Goal: Transaction & Acquisition: Purchase product/service

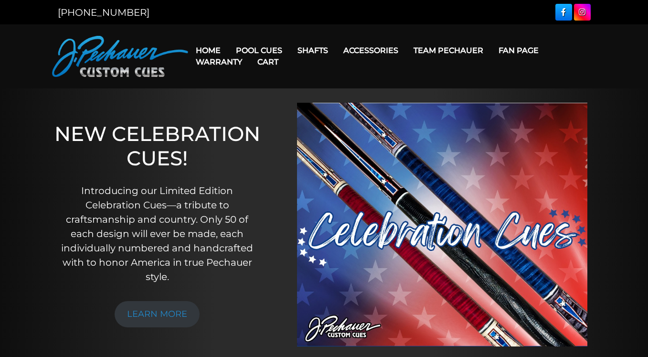
click at [213, 46] on link "Home" at bounding box center [208, 50] width 40 height 24
click at [256, 51] on link "Cart" at bounding box center [268, 62] width 36 height 24
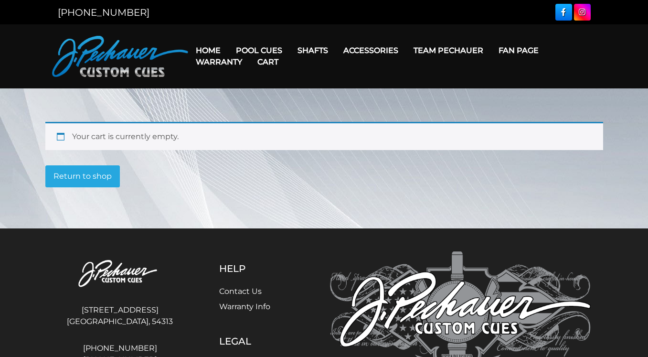
click at [100, 171] on link "Return to shop" at bounding box center [82, 176] width 75 height 22
click at [88, 181] on link "Return to shop" at bounding box center [82, 176] width 75 height 22
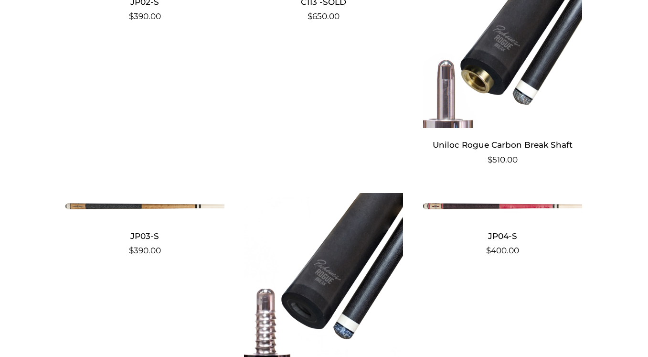
scroll to position [3587, 0]
click at [494, 205] on img at bounding box center [502, 205] width 159 height 26
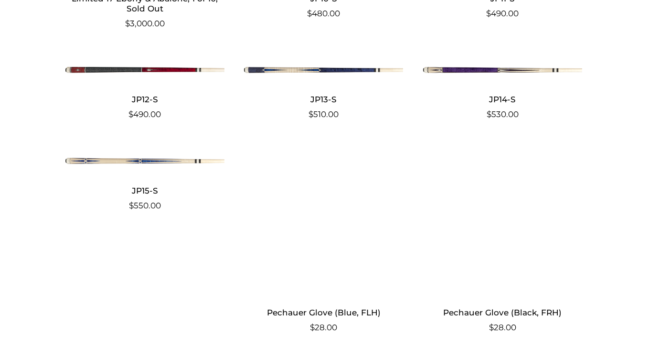
scroll to position [4618, 0]
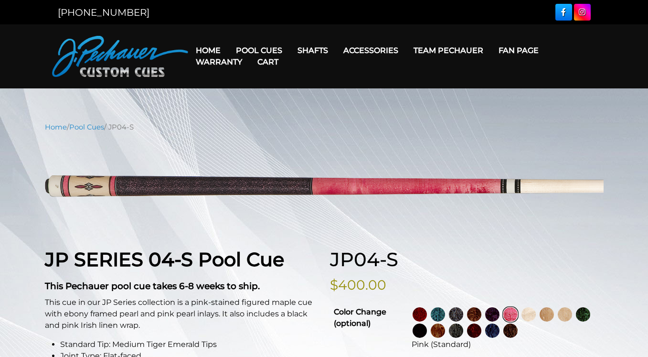
select select "********"
select select "****"
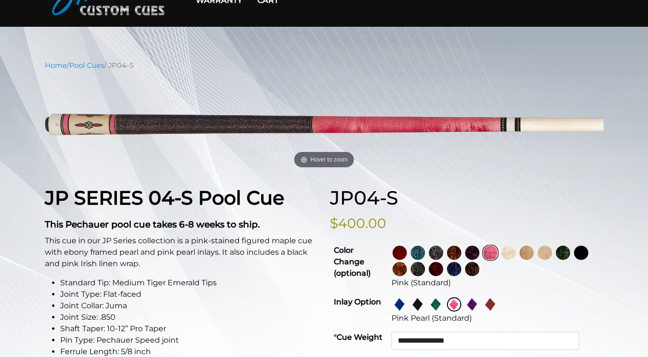
scroll to position [62, 0]
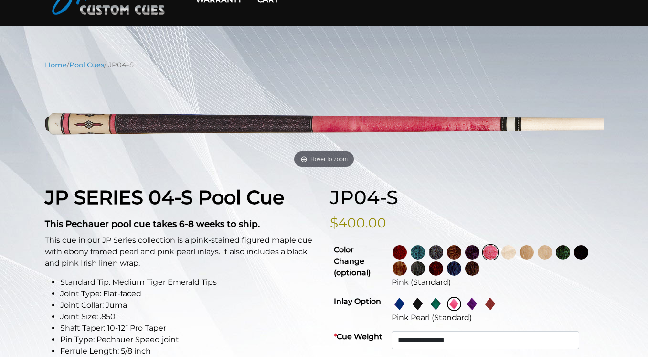
click at [461, 269] on img at bounding box center [454, 268] width 14 height 14
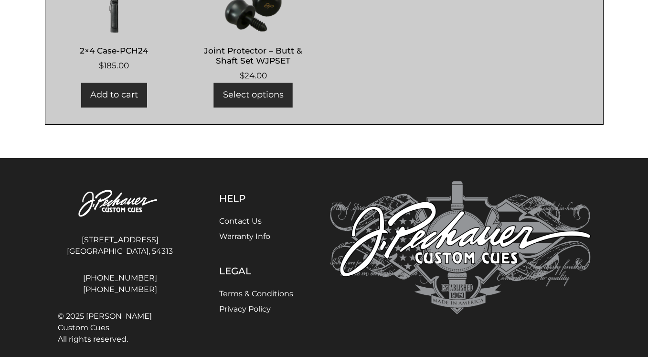
scroll to position [788, 0]
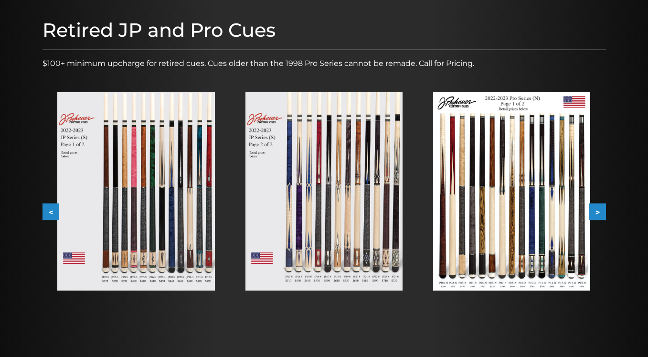
scroll to position [130, 0]
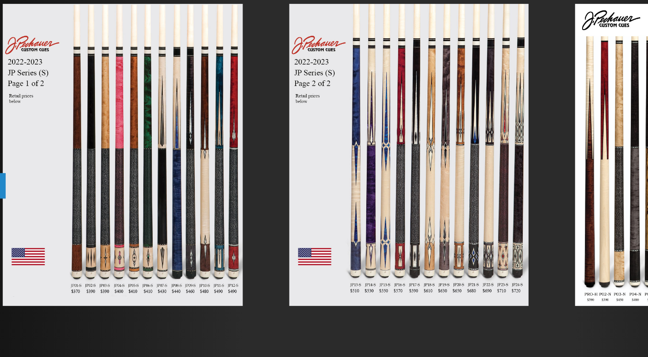
click at [134, 234] on img at bounding box center [135, 169] width 157 height 198
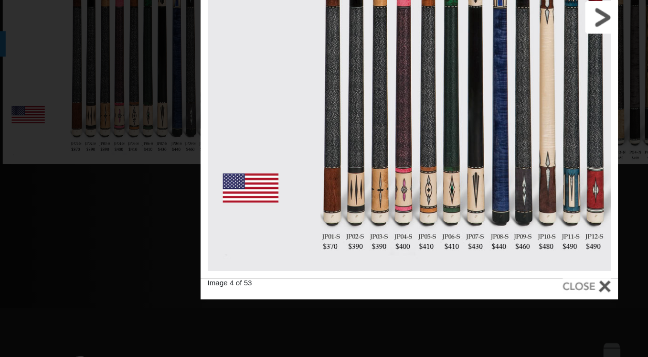
scroll to position [168, 0]
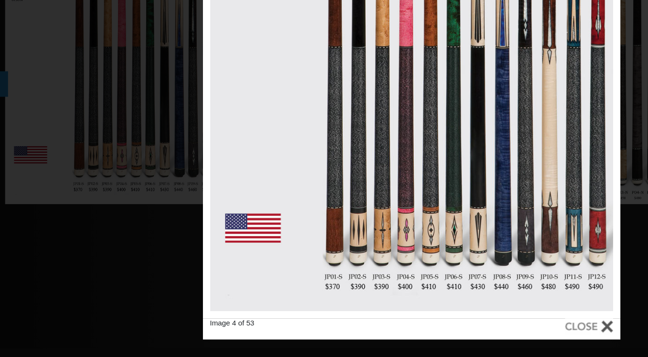
click at [447, 306] on div at bounding box center [441, 311] width 32 height 11
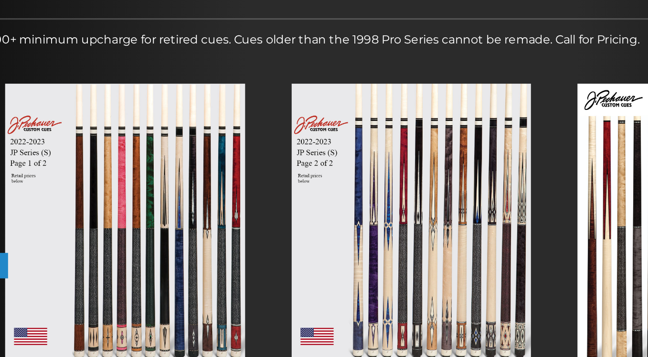
scroll to position [143, 0]
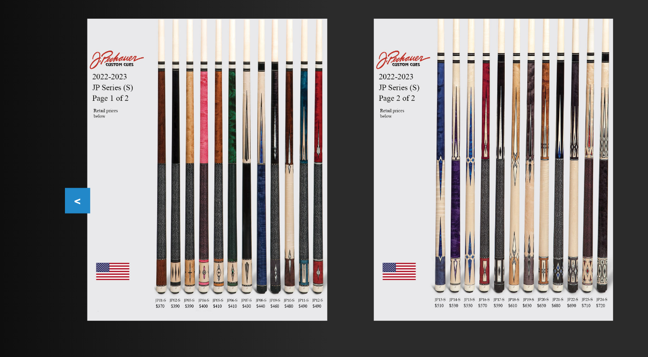
click at [48, 176] on button "<" at bounding box center [51, 176] width 17 height 17
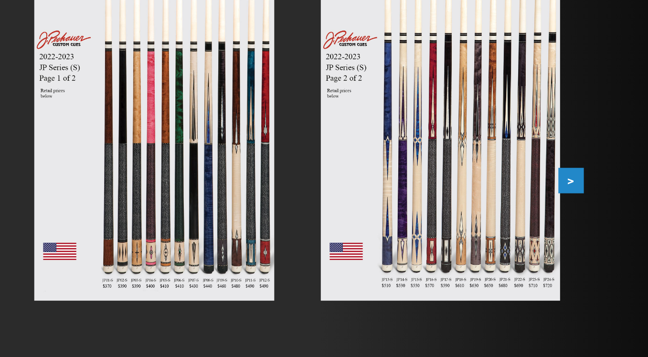
click at [603, 179] on button ">" at bounding box center [597, 176] width 17 height 17
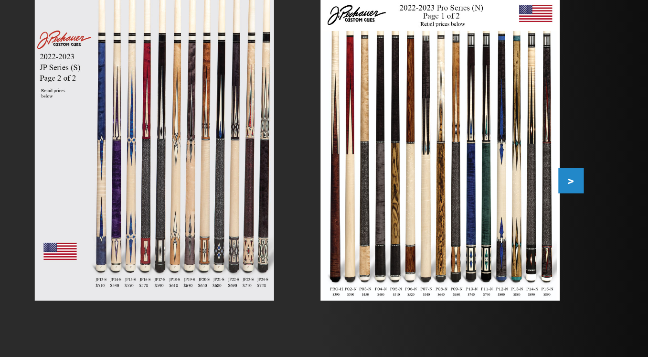
click at [603, 179] on button ">" at bounding box center [597, 176] width 17 height 17
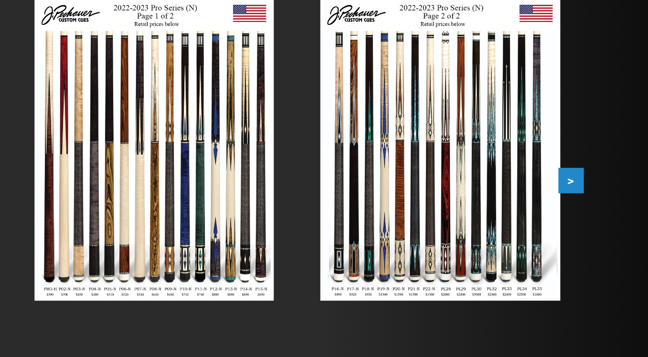
click at [603, 179] on button ">" at bounding box center [597, 176] width 17 height 17
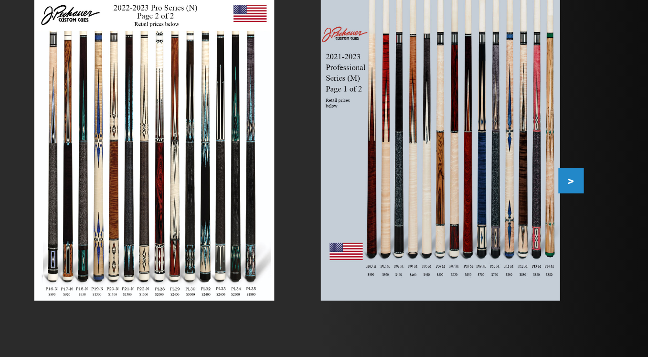
click at [603, 179] on button ">" at bounding box center [597, 176] width 17 height 17
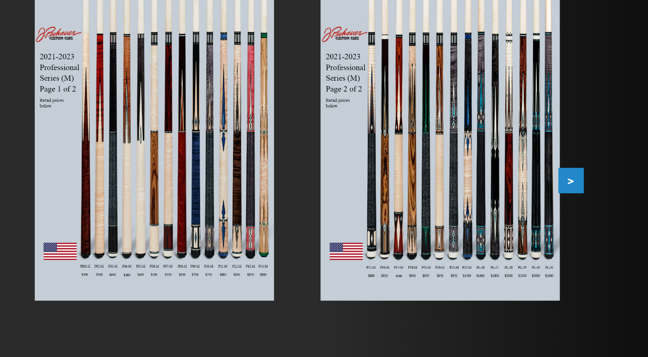
click at [603, 179] on button ">" at bounding box center [597, 176] width 17 height 17
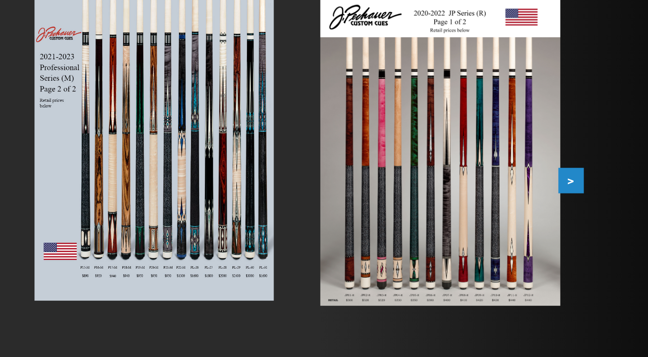
click at [603, 179] on button ">" at bounding box center [597, 176] width 17 height 17
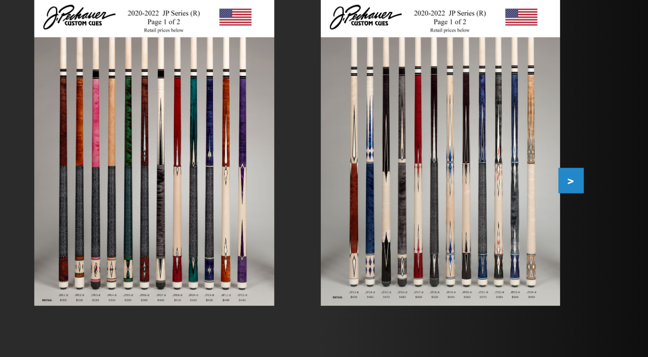
click at [603, 179] on button ">" at bounding box center [597, 176] width 17 height 17
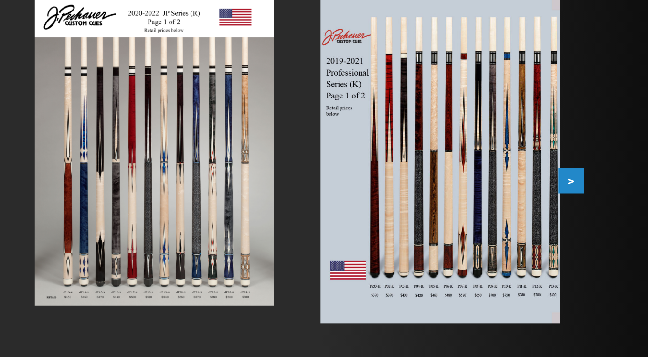
click at [603, 180] on button ">" at bounding box center [597, 176] width 17 height 17
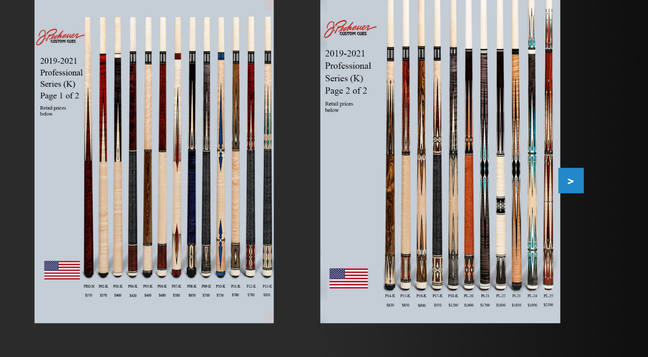
click at [603, 180] on button ">" at bounding box center [597, 176] width 17 height 17
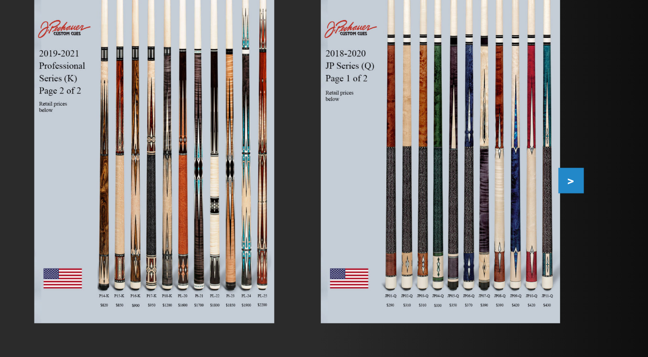
click at [604, 180] on button ">" at bounding box center [597, 176] width 17 height 17
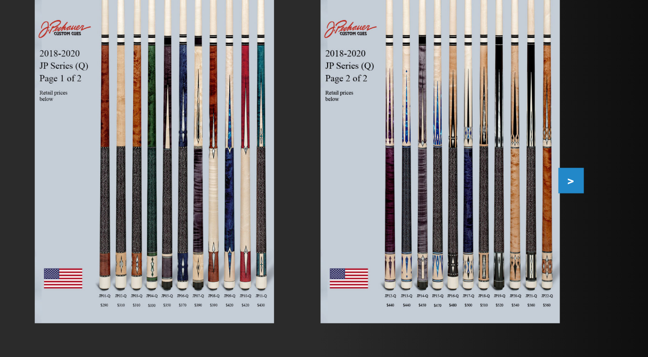
click at [604, 180] on button ">" at bounding box center [597, 176] width 17 height 17
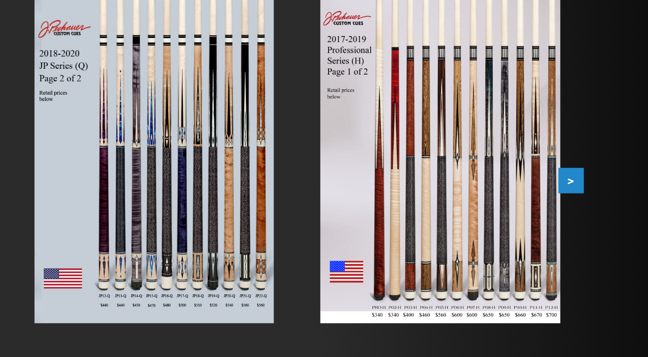
click at [604, 180] on button ">" at bounding box center [597, 176] width 17 height 17
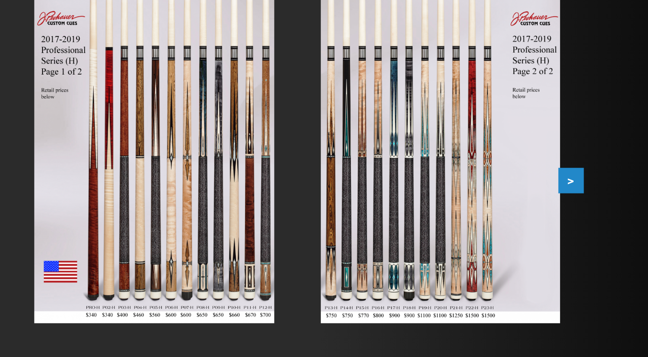
click at [604, 181] on button ">" at bounding box center [597, 176] width 17 height 17
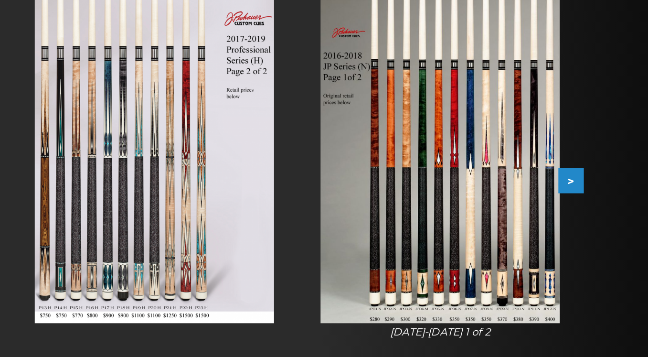
click at [604, 181] on button ">" at bounding box center [597, 176] width 17 height 17
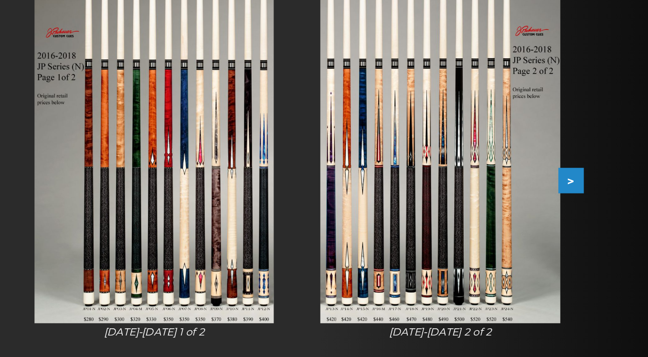
click at [604, 181] on button ">" at bounding box center [597, 176] width 17 height 17
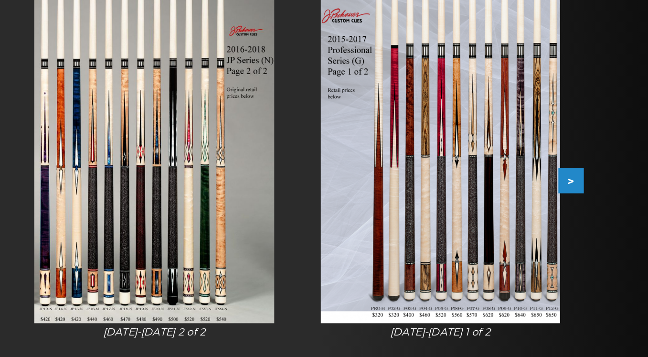
click at [605, 181] on button ">" at bounding box center [597, 176] width 17 height 17
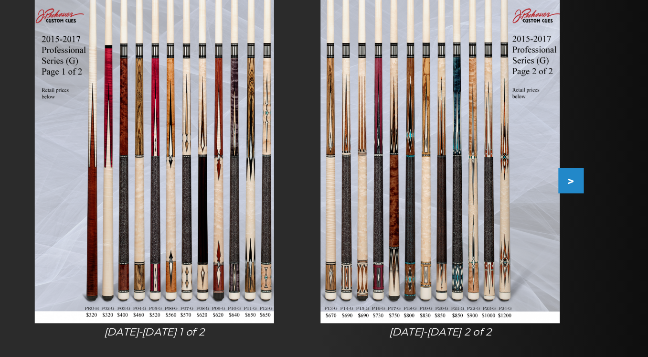
click at [605, 182] on button ">" at bounding box center [597, 176] width 17 height 17
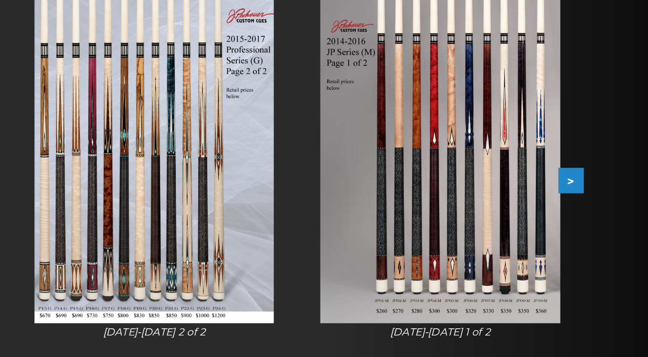
click at [605, 182] on button ">" at bounding box center [597, 176] width 17 height 17
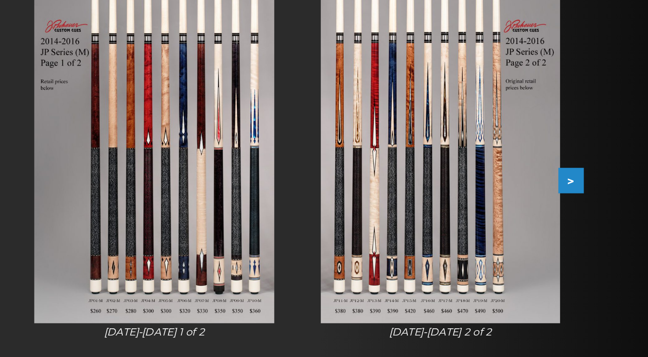
click at [606, 182] on button ">" at bounding box center [597, 176] width 17 height 17
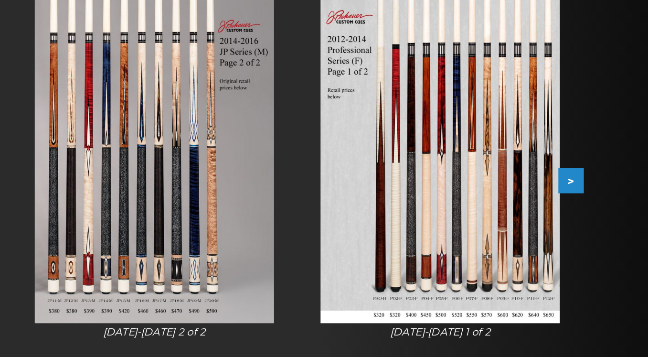
click at [606, 182] on button ">" at bounding box center [597, 176] width 17 height 17
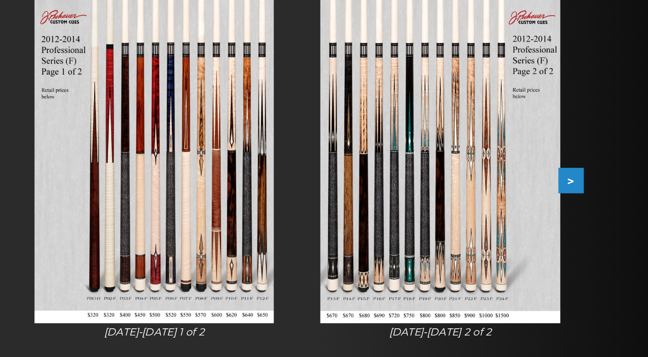
click at [603, 173] on button ">" at bounding box center [597, 176] width 17 height 17
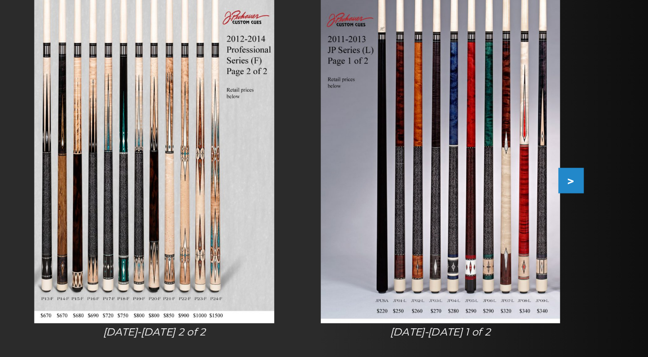
click at [603, 173] on button ">" at bounding box center [597, 176] width 17 height 17
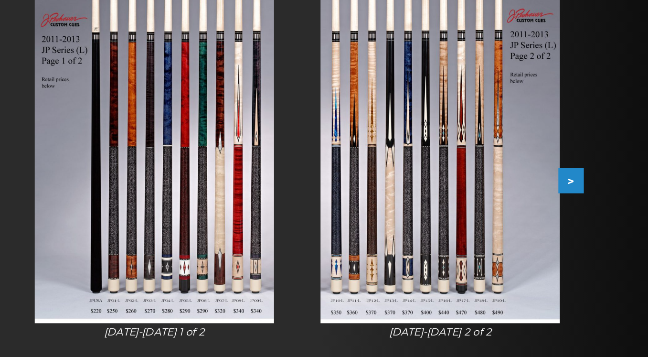
click at [603, 173] on button ">" at bounding box center [597, 176] width 17 height 17
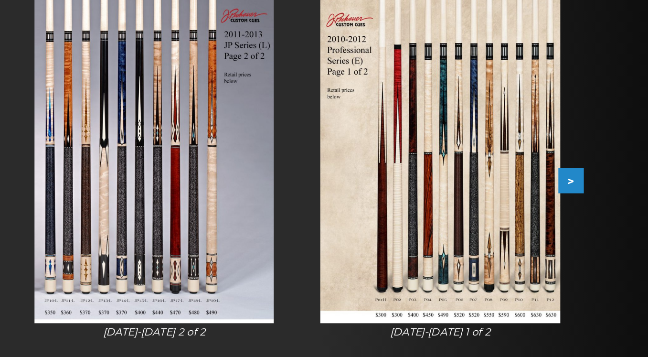
click at [604, 174] on button ">" at bounding box center [597, 176] width 17 height 17
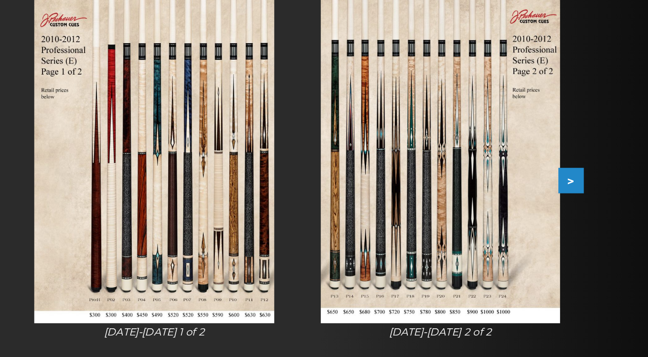
click at [604, 175] on button ">" at bounding box center [597, 176] width 17 height 17
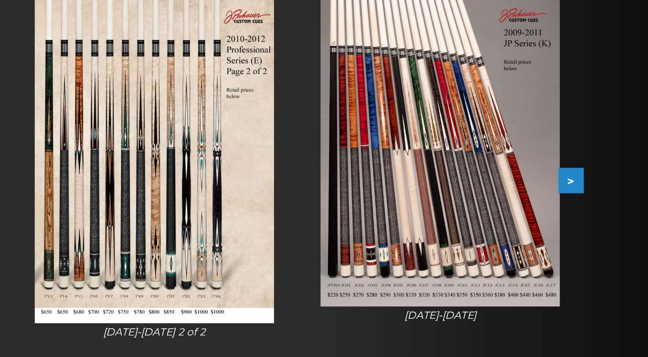
click at [601, 176] on button ">" at bounding box center [597, 176] width 17 height 17
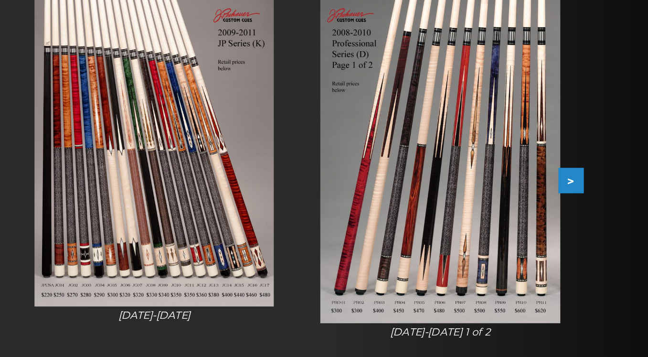
click at [601, 177] on button ">" at bounding box center [597, 176] width 17 height 17
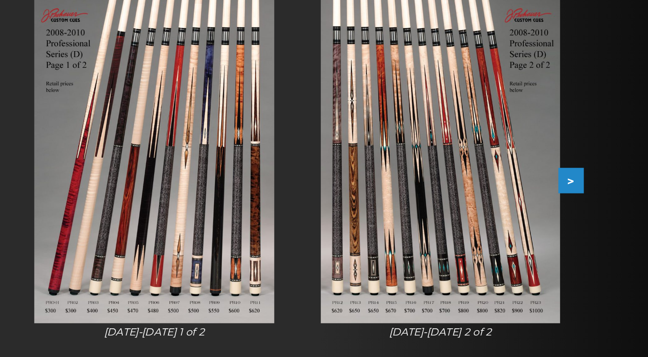
click at [601, 177] on button ">" at bounding box center [597, 176] width 17 height 17
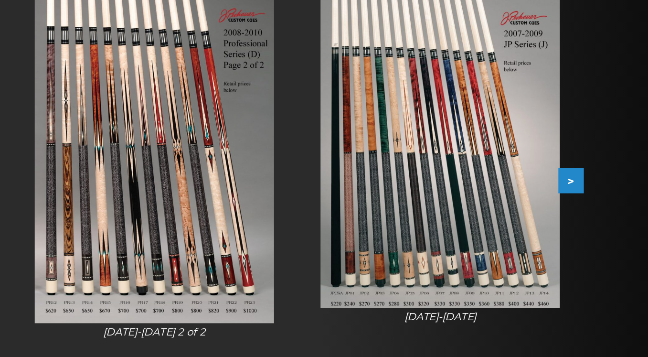
click at [601, 177] on button ">" at bounding box center [597, 176] width 17 height 17
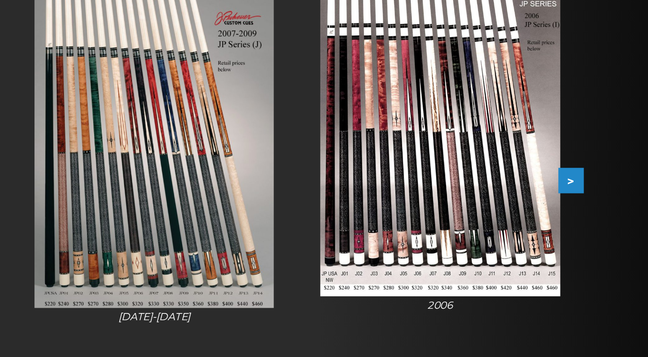
click at [601, 177] on button ">" at bounding box center [597, 176] width 17 height 17
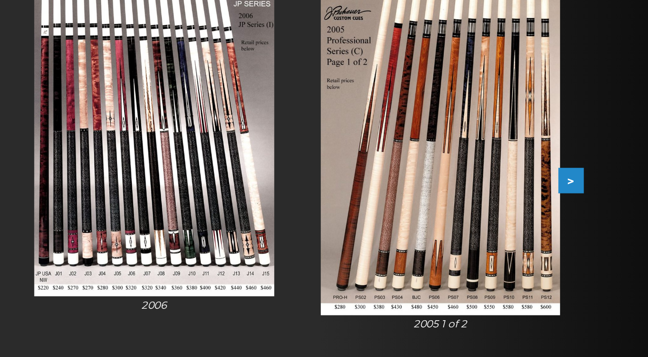
click at [602, 178] on button ">" at bounding box center [597, 176] width 17 height 17
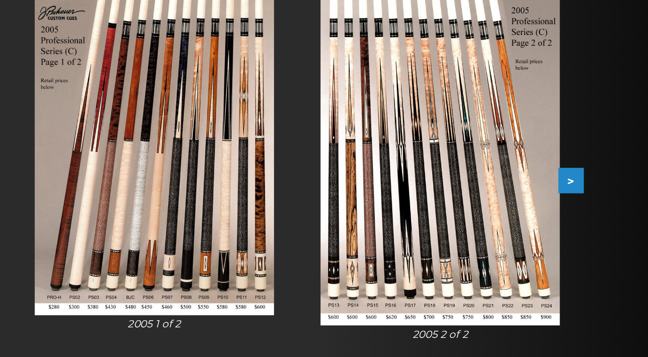
click at [602, 178] on button ">" at bounding box center [597, 176] width 17 height 17
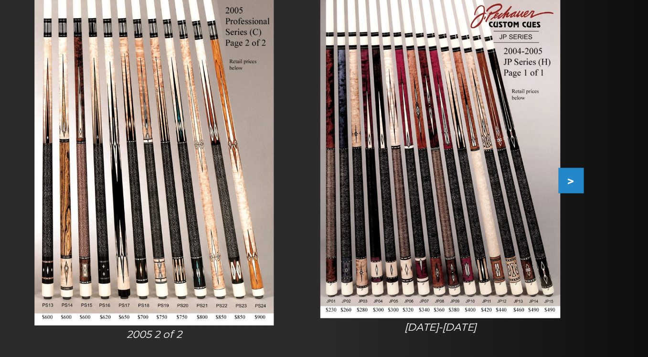
click at [602, 180] on button ">" at bounding box center [597, 176] width 17 height 17
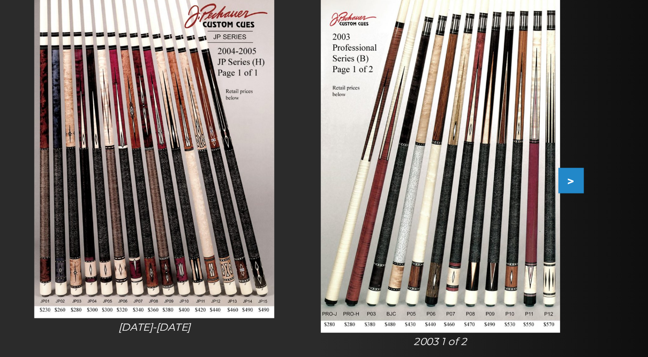
click at [602, 180] on button ">" at bounding box center [597, 176] width 17 height 17
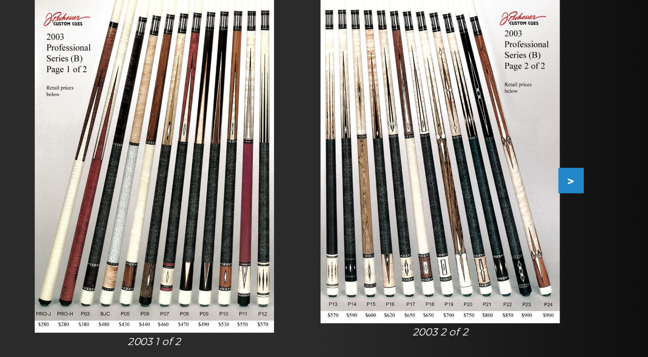
click at [602, 181] on button ">" at bounding box center [597, 176] width 17 height 17
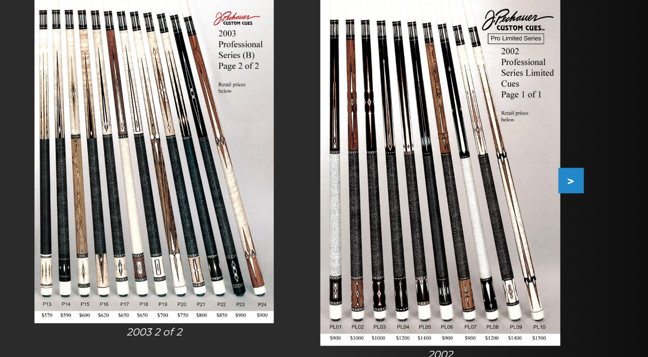
click at [602, 181] on button ">" at bounding box center [597, 176] width 17 height 17
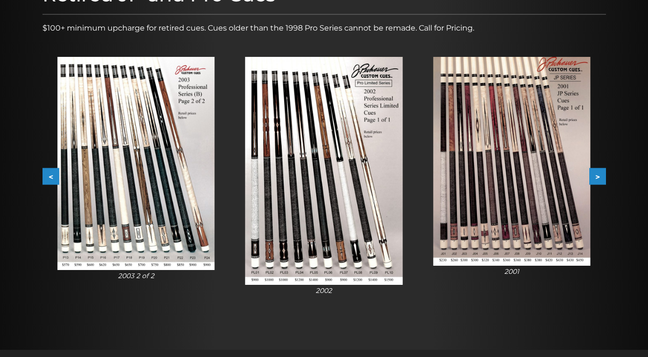
click at [45, 175] on button "<" at bounding box center [51, 176] width 17 height 17
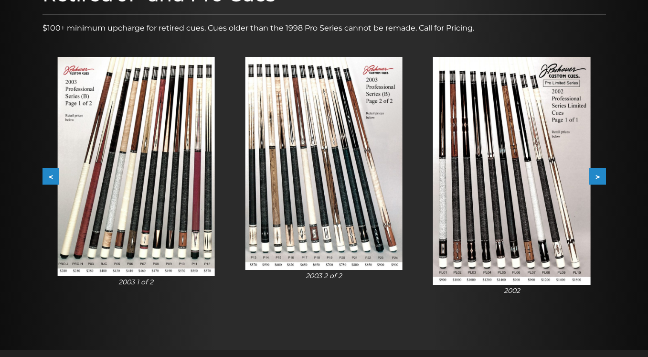
click at [45, 175] on button "<" at bounding box center [51, 176] width 17 height 17
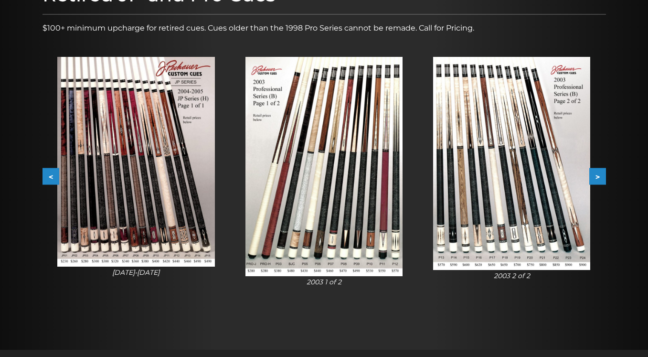
click at [45, 175] on button "<" at bounding box center [51, 176] width 17 height 17
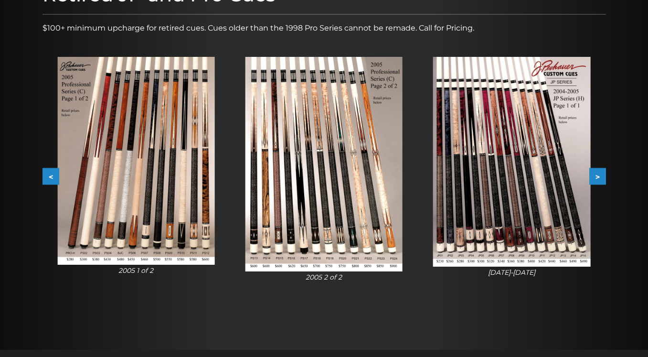
click at [45, 175] on button "<" at bounding box center [51, 176] width 17 height 17
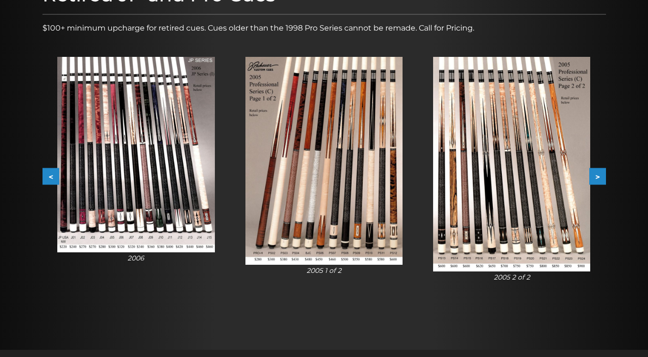
click at [45, 175] on button "<" at bounding box center [51, 176] width 17 height 17
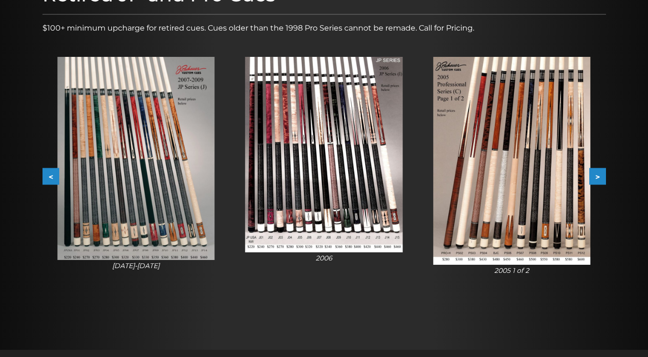
click at [45, 175] on button "<" at bounding box center [51, 176] width 17 height 17
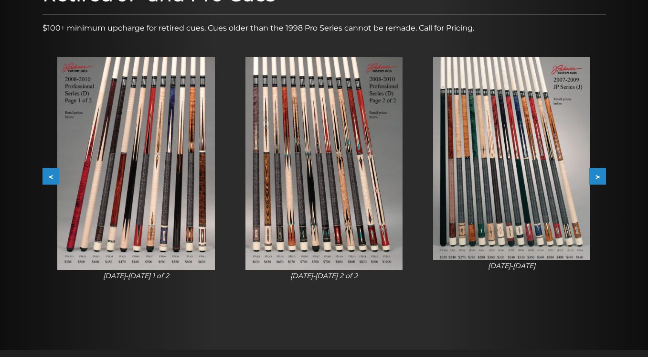
click at [45, 175] on button "<" at bounding box center [51, 176] width 17 height 17
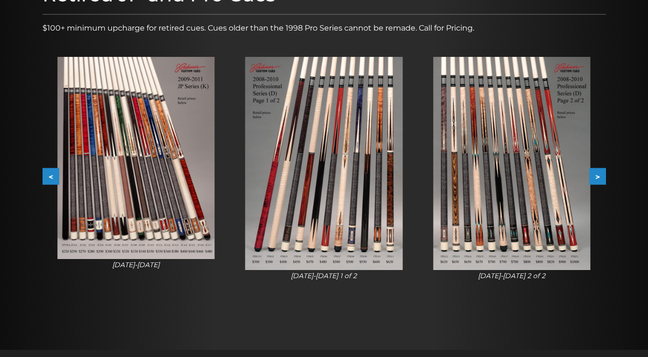
click at [45, 175] on button "<" at bounding box center [51, 176] width 17 height 17
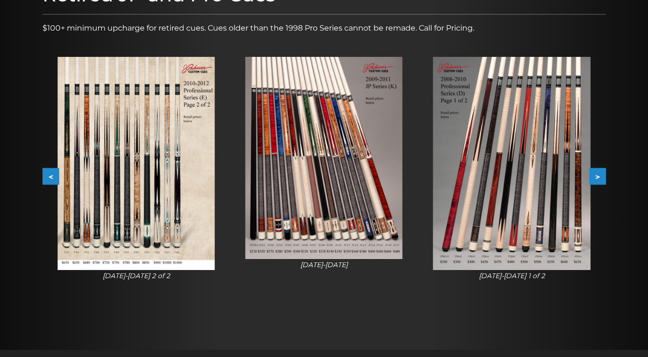
click at [45, 175] on button "<" at bounding box center [51, 176] width 17 height 17
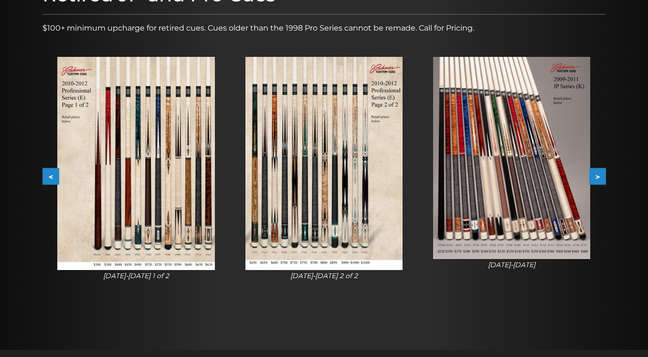
click at [45, 175] on button "<" at bounding box center [51, 176] width 17 height 17
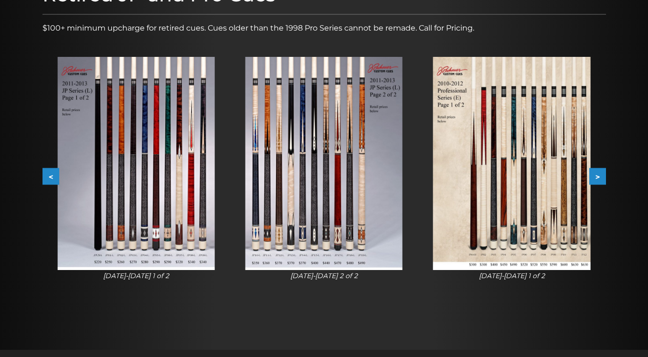
click at [45, 175] on button "<" at bounding box center [51, 176] width 17 height 17
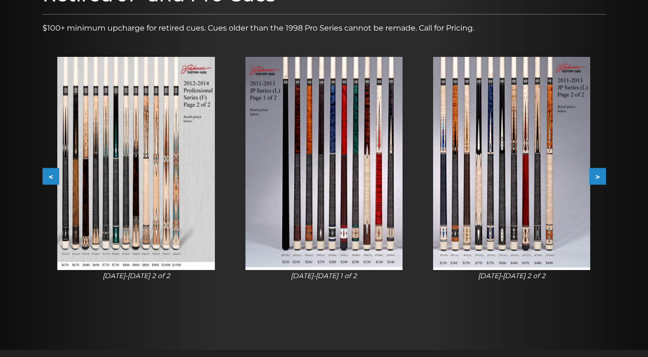
click at [45, 175] on button "<" at bounding box center [51, 176] width 17 height 17
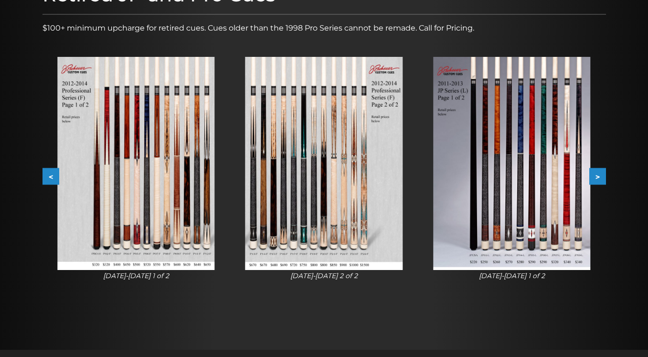
click at [45, 175] on button "<" at bounding box center [51, 176] width 17 height 17
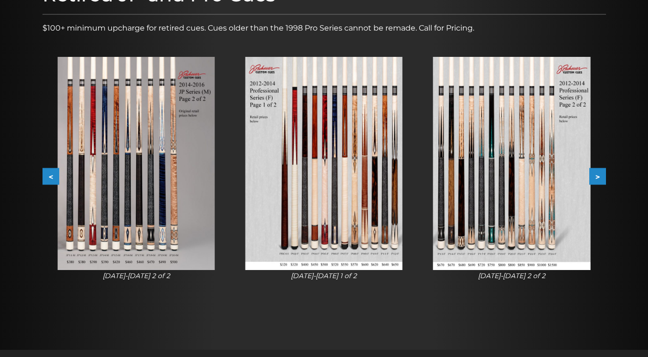
click at [45, 175] on button "<" at bounding box center [51, 176] width 17 height 17
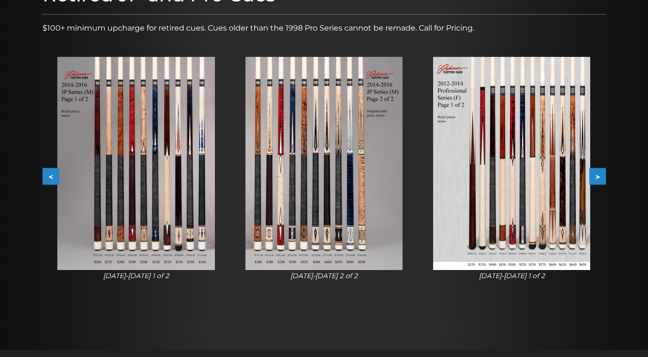
click at [45, 175] on button "<" at bounding box center [51, 176] width 17 height 17
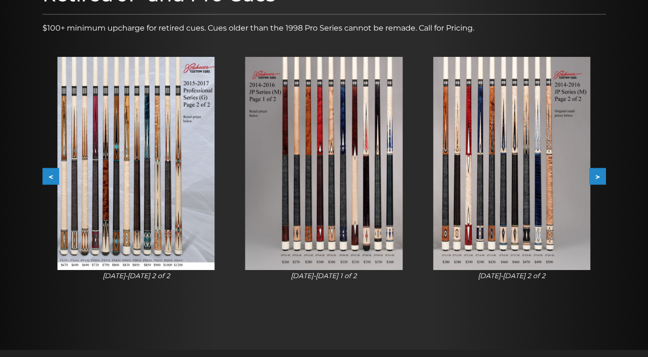
click at [45, 175] on button "<" at bounding box center [51, 176] width 17 height 17
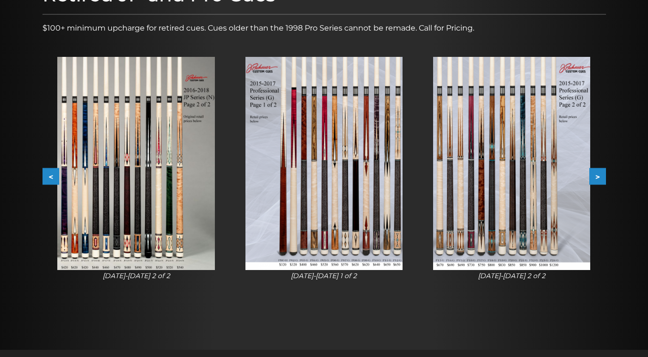
click at [45, 175] on button "<" at bounding box center [51, 176] width 17 height 17
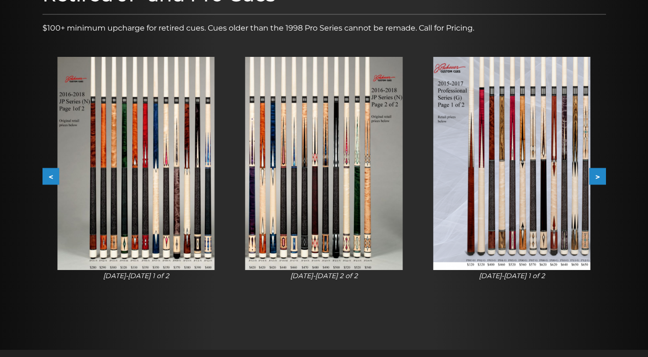
click at [45, 175] on button "<" at bounding box center [51, 176] width 17 height 17
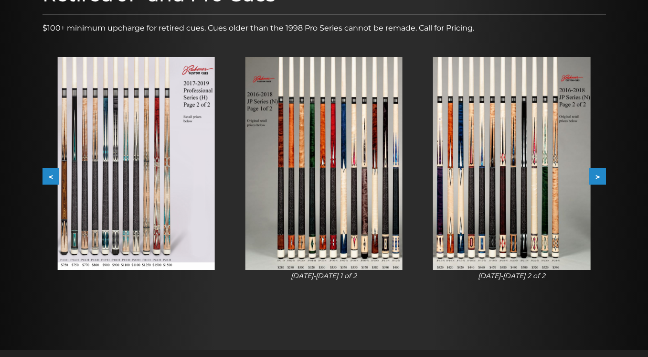
click at [45, 175] on button "<" at bounding box center [51, 176] width 17 height 17
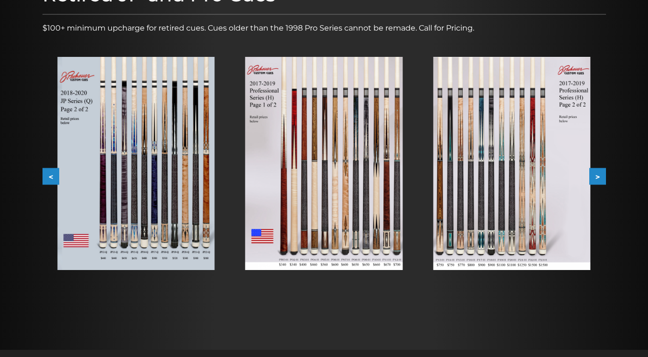
click at [45, 175] on button "<" at bounding box center [51, 176] width 17 height 17
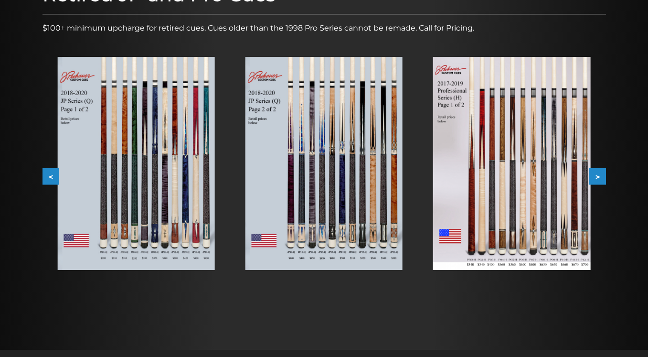
click at [45, 175] on button "<" at bounding box center [51, 176] width 17 height 17
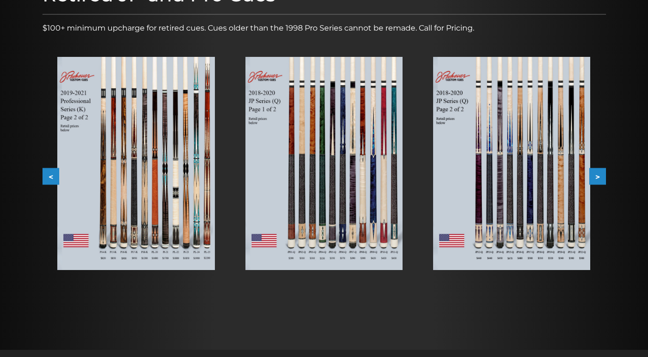
click at [45, 175] on button "<" at bounding box center [51, 176] width 17 height 17
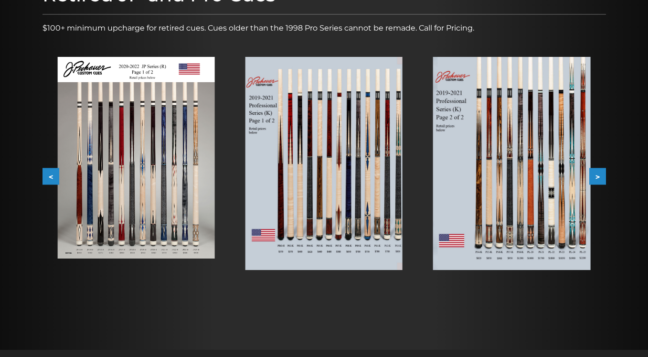
click at [45, 175] on button "<" at bounding box center [51, 176] width 17 height 17
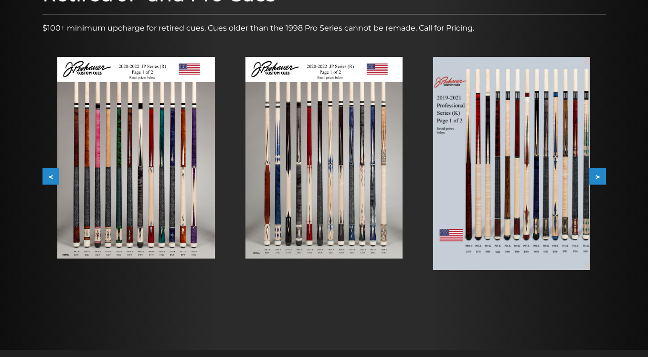
click at [45, 175] on button "<" at bounding box center [51, 176] width 17 height 17
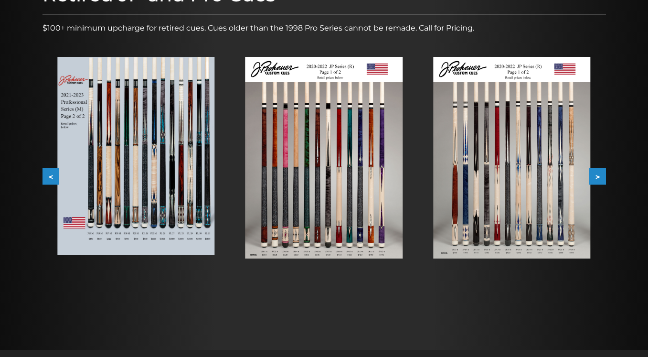
click at [45, 175] on button "<" at bounding box center [51, 176] width 17 height 17
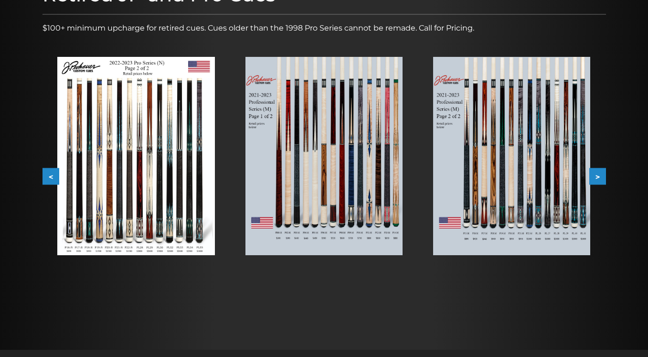
click at [45, 175] on button "<" at bounding box center [51, 176] width 17 height 17
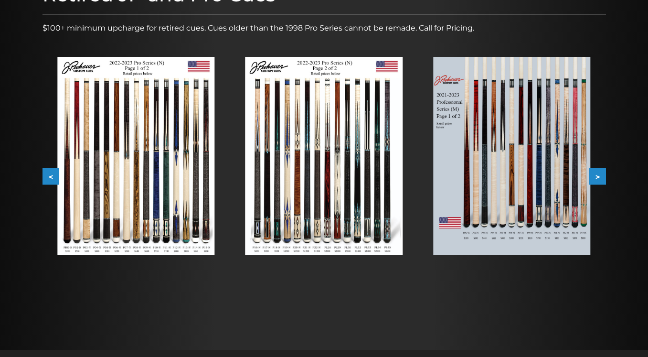
click at [45, 175] on button "<" at bounding box center [51, 176] width 17 height 17
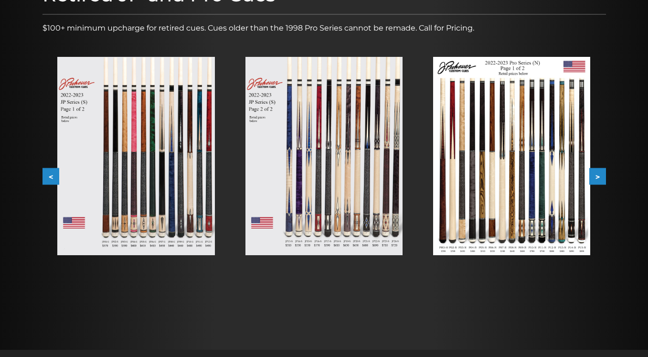
click at [45, 175] on button "<" at bounding box center [51, 176] width 17 height 17
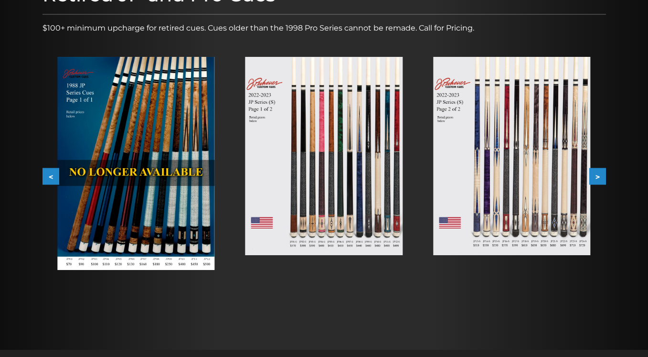
click at [45, 175] on button "<" at bounding box center [51, 176] width 17 height 17
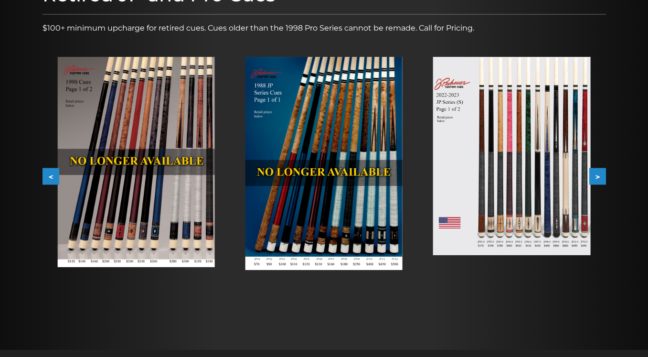
click at [45, 175] on button "<" at bounding box center [51, 176] width 17 height 17
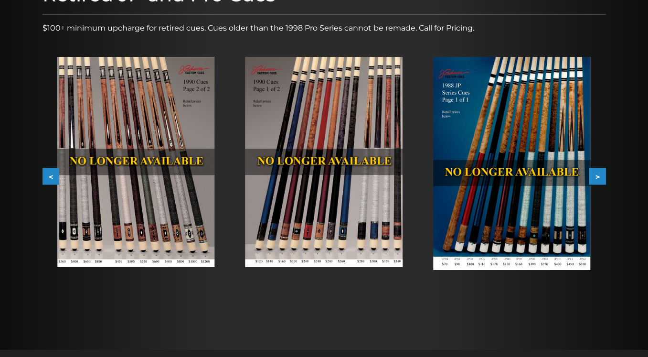
click at [45, 175] on button "<" at bounding box center [51, 176] width 17 height 17
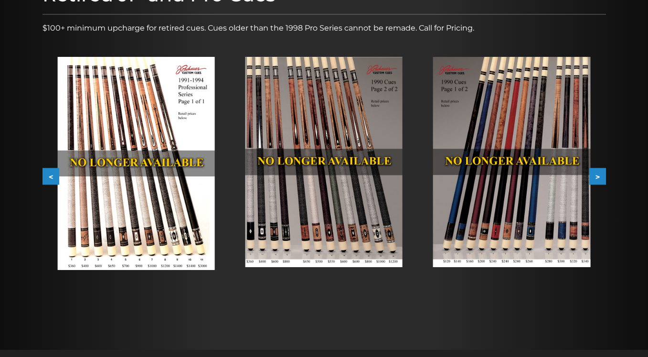
click at [45, 175] on button "<" at bounding box center [51, 176] width 17 height 17
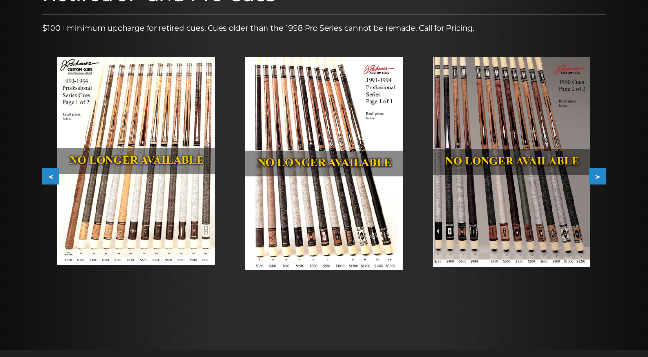
click at [45, 175] on button "<" at bounding box center [51, 176] width 17 height 17
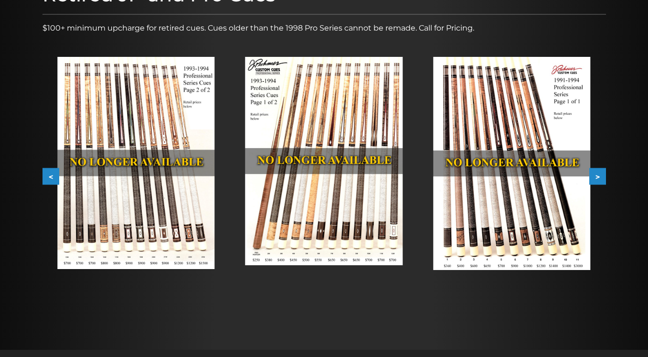
click at [599, 179] on button ">" at bounding box center [597, 176] width 17 height 17
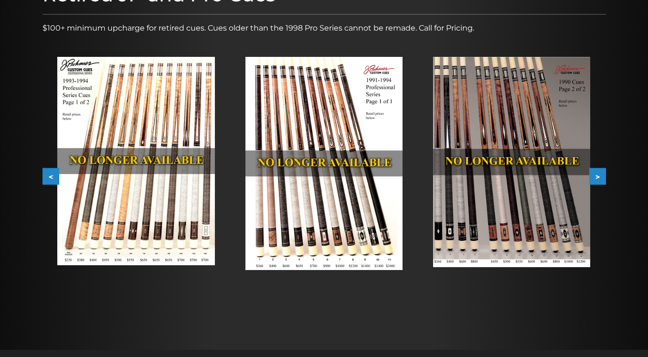
click at [599, 179] on button ">" at bounding box center [597, 176] width 17 height 17
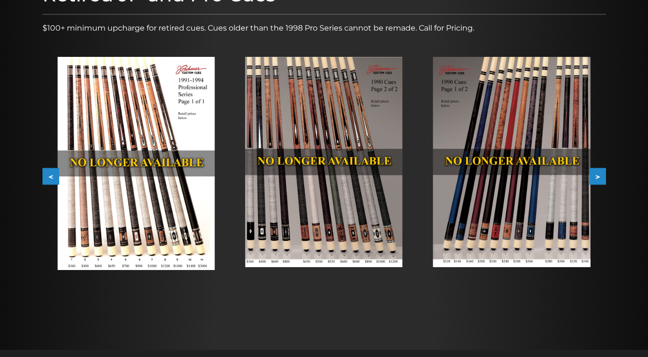
click at [599, 179] on button ">" at bounding box center [597, 176] width 17 height 17
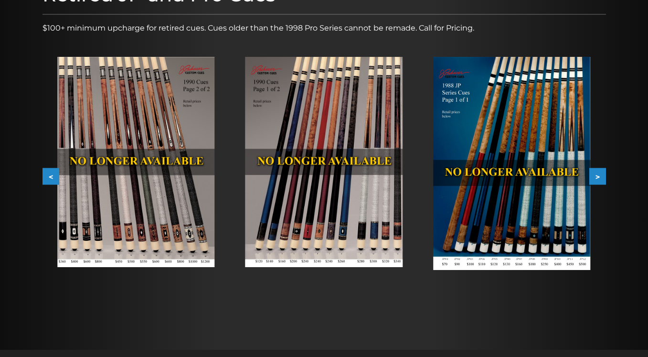
click at [599, 179] on button ">" at bounding box center [597, 176] width 17 height 17
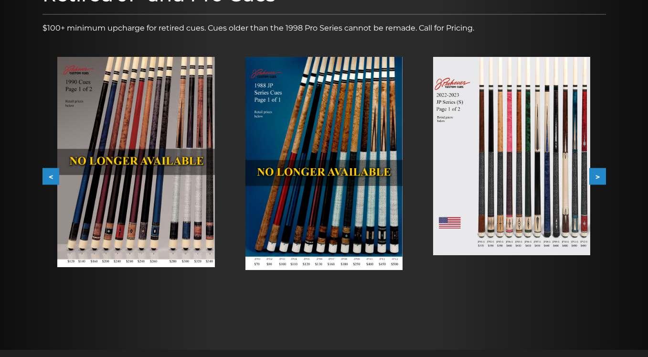
click at [599, 179] on button ">" at bounding box center [597, 176] width 17 height 17
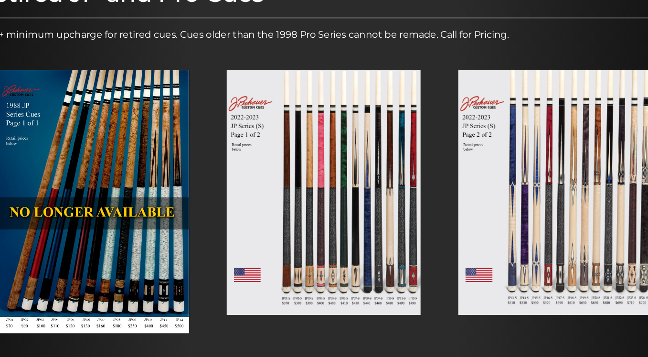
scroll to position [0, 0]
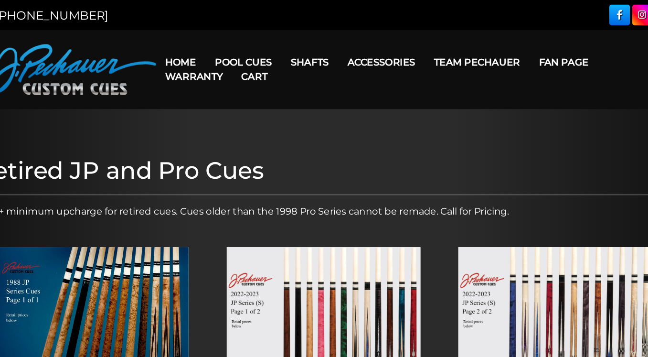
click at [299, 193] on div at bounding box center [324, 299] width 188 height 229
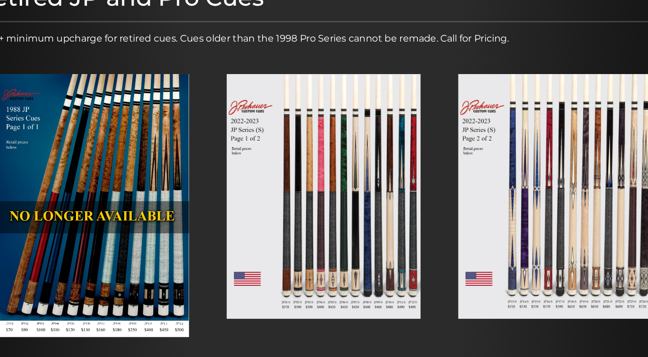
scroll to position [73, 0]
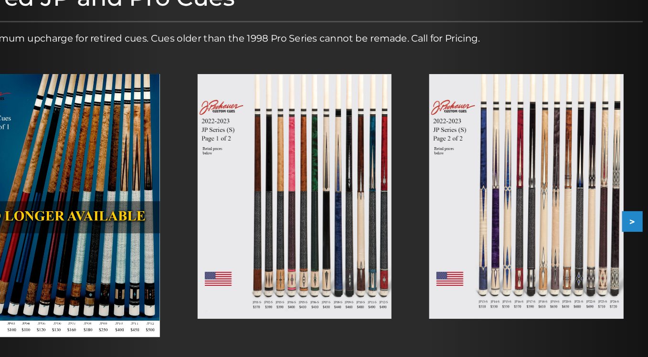
click at [599, 254] on button ">" at bounding box center [597, 247] width 17 height 17
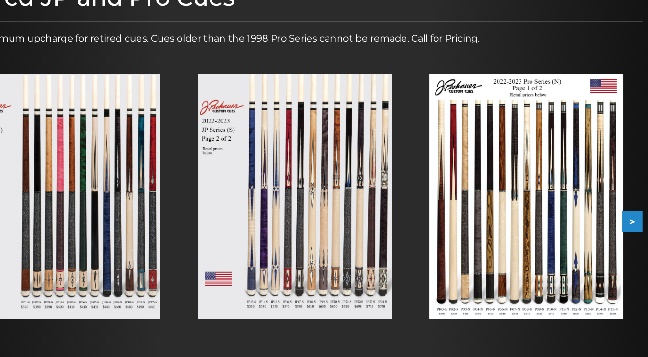
click at [599, 254] on button ">" at bounding box center [597, 247] width 17 height 17
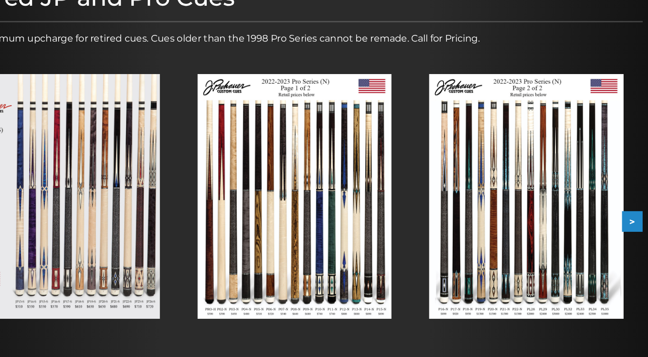
click at [599, 254] on button ">" at bounding box center [597, 247] width 17 height 17
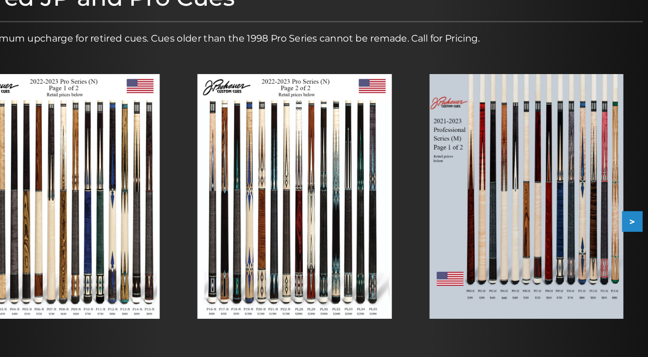
click at [599, 254] on button ">" at bounding box center [597, 247] width 17 height 17
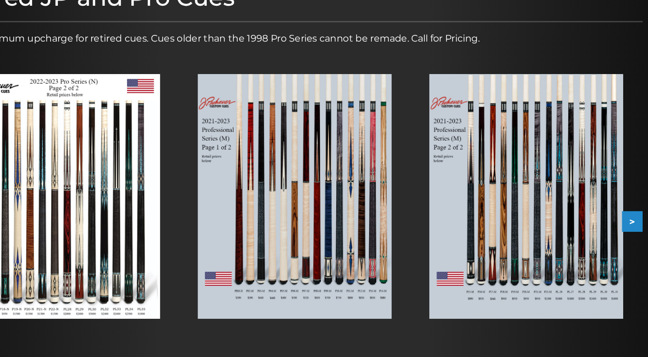
click at [599, 254] on button ">" at bounding box center [597, 247] width 17 height 17
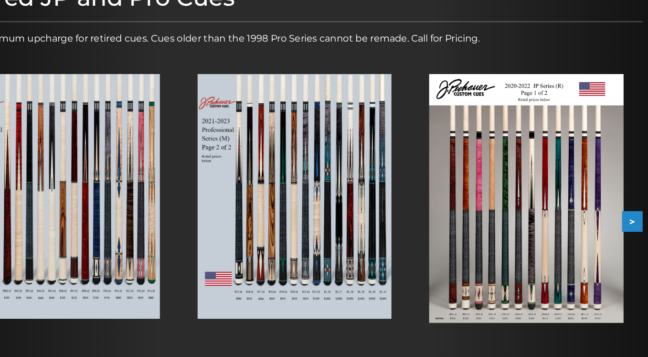
click at [599, 254] on button ">" at bounding box center [597, 247] width 17 height 17
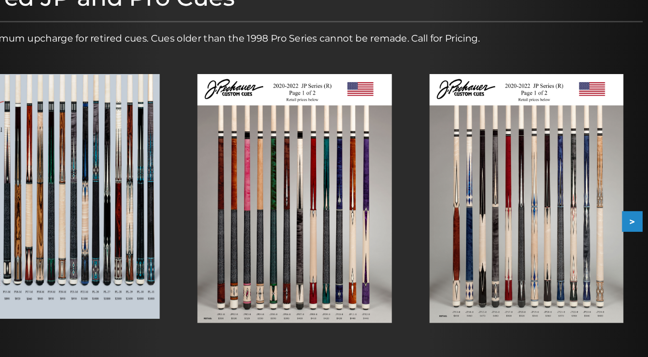
click at [599, 254] on button ">" at bounding box center [597, 247] width 17 height 17
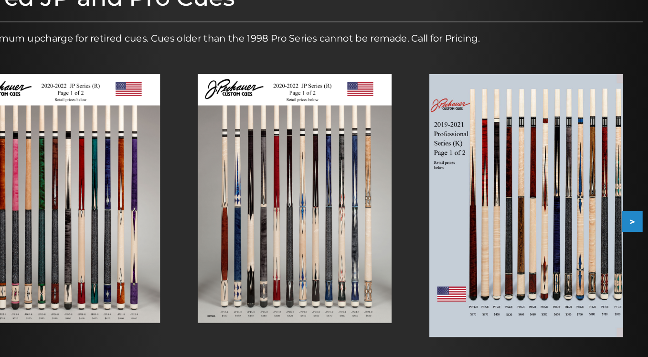
click at [599, 254] on button ">" at bounding box center [597, 247] width 17 height 17
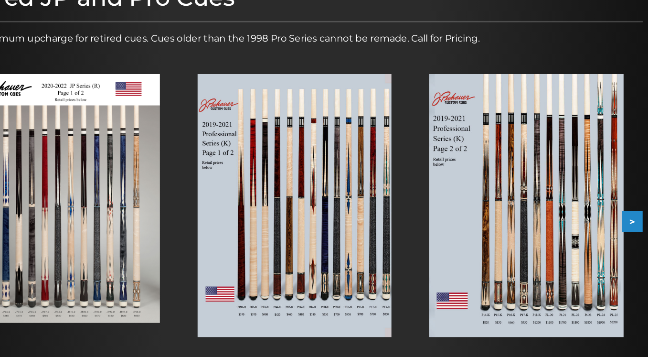
click at [599, 254] on button ">" at bounding box center [597, 247] width 17 height 17
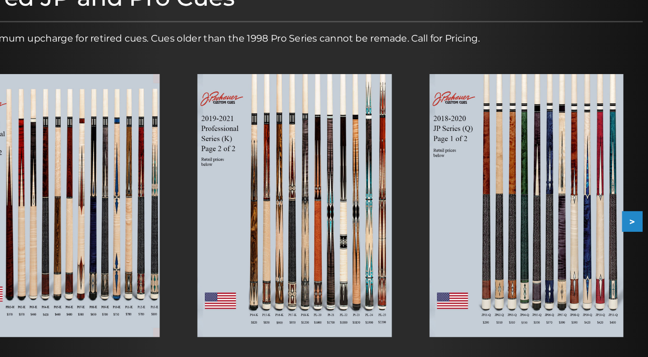
click at [599, 254] on button ">" at bounding box center [597, 247] width 17 height 17
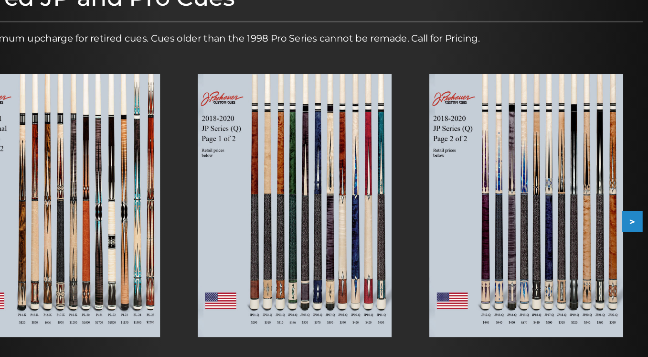
click at [599, 254] on button ">" at bounding box center [597, 247] width 17 height 17
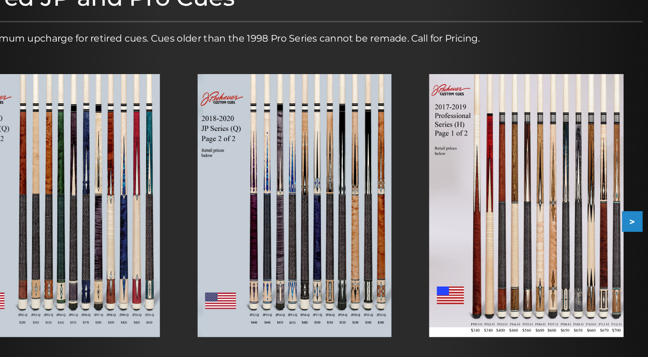
click at [599, 254] on button ">" at bounding box center [597, 247] width 17 height 17
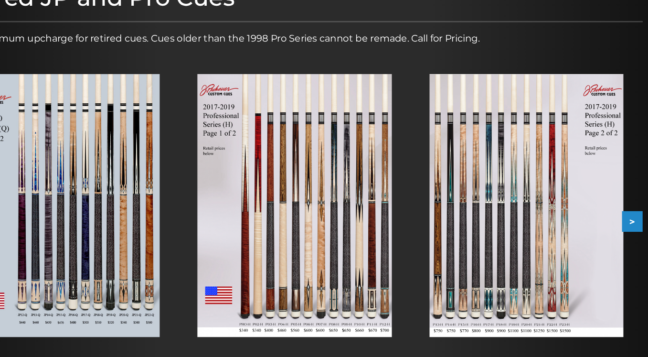
click at [599, 254] on button ">" at bounding box center [597, 247] width 17 height 17
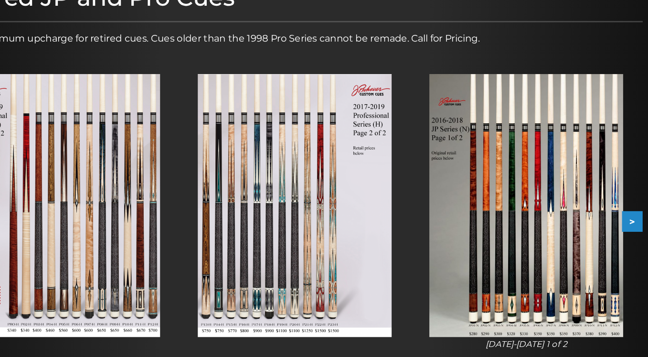
click at [599, 254] on button ">" at bounding box center [597, 247] width 17 height 17
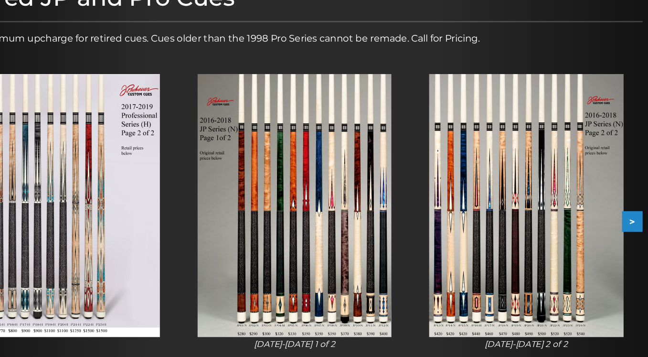
click at [599, 254] on button ">" at bounding box center [597, 247] width 17 height 17
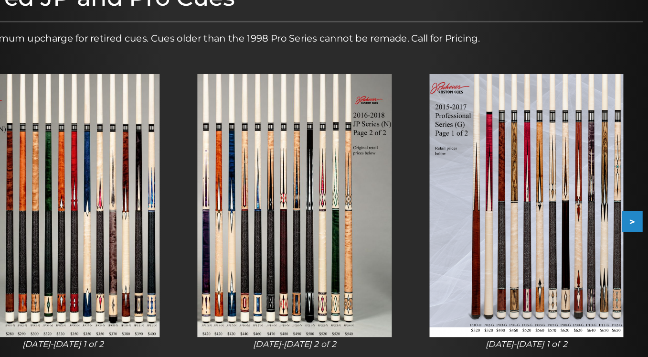
click at [599, 254] on button ">" at bounding box center [597, 247] width 17 height 17
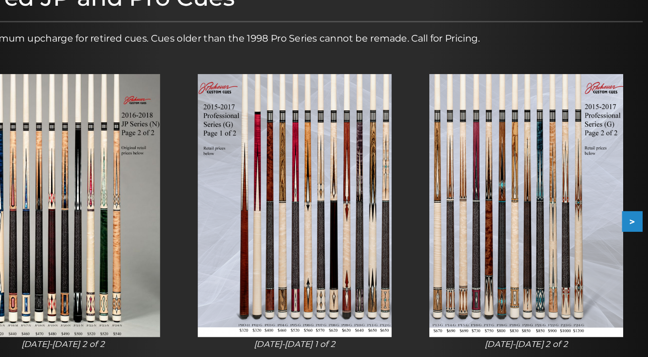
click at [599, 254] on button ">" at bounding box center [597, 247] width 17 height 17
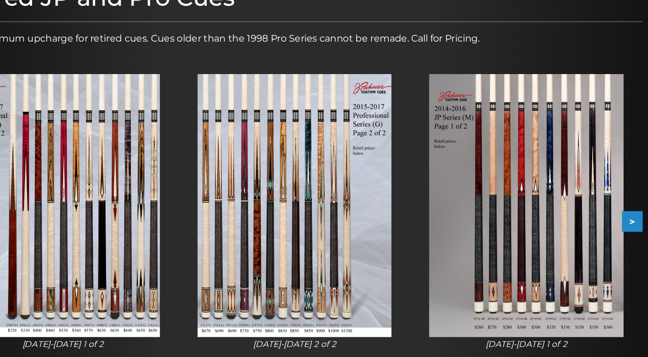
click at [599, 254] on button ">" at bounding box center [597, 247] width 17 height 17
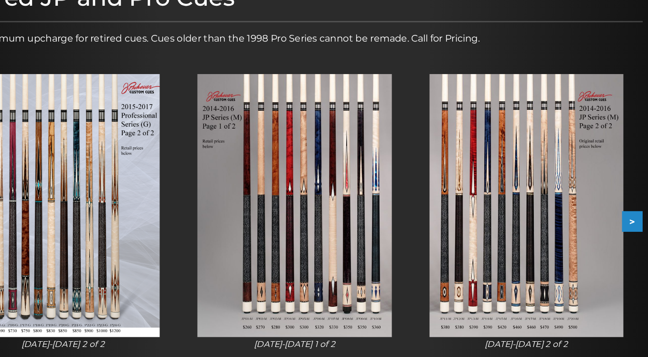
click at [599, 254] on button ">" at bounding box center [597, 247] width 17 height 17
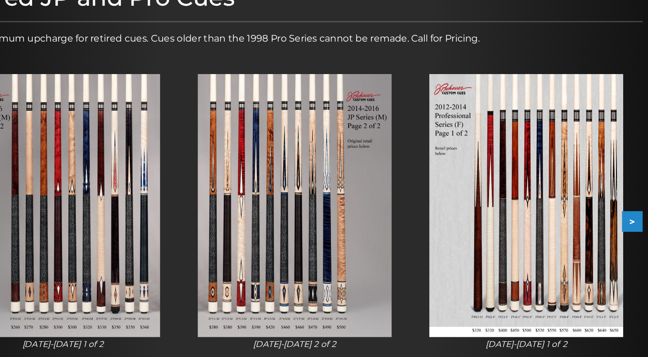
click at [599, 254] on button ">" at bounding box center [597, 247] width 17 height 17
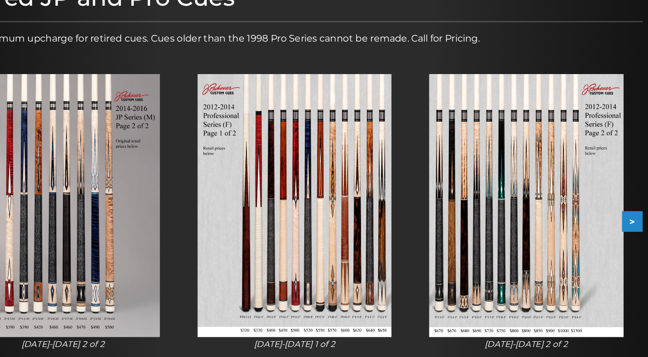
click at [599, 254] on button ">" at bounding box center [597, 247] width 17 height 17
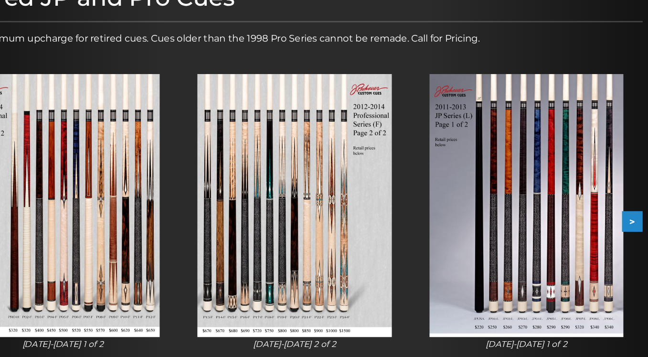
click at [599, 254] on button ">" at bounding box center [597, 247] width 17 height 17
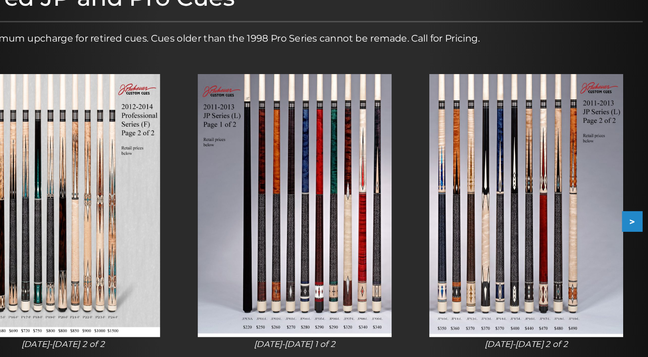
click at [599, 254] on button ">" at bounding box center [597, 247] width 17 height 17
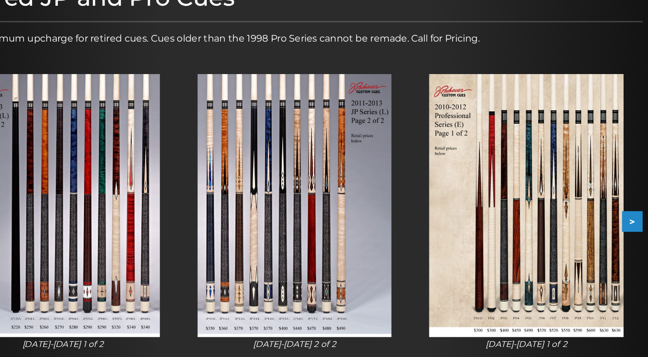
click at [599, 254] on button ">" at bounding box center [597, 247] width 17 height 17
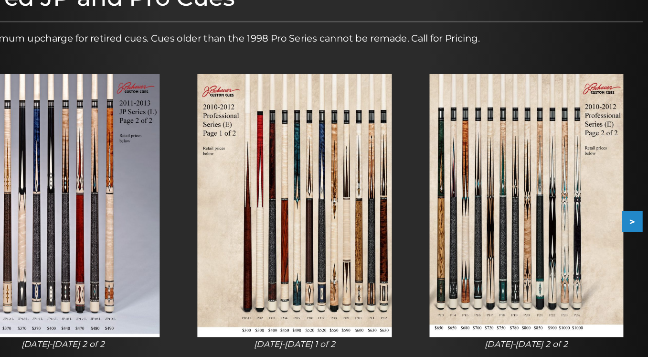
click at [599, 254] on button ">" at bounding box center [597, 247] width 17 height 17
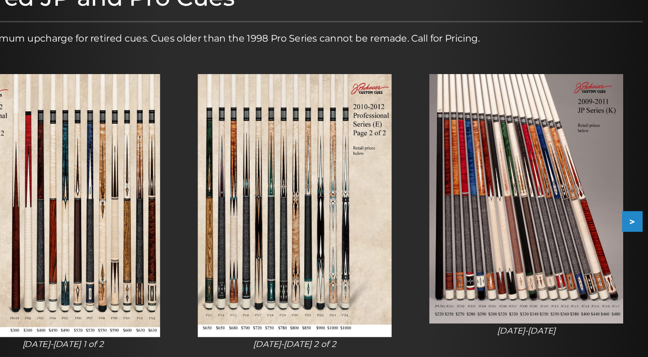
click at [599, 254] on button ">" at bounding box center [597, 247] width 17 height 17
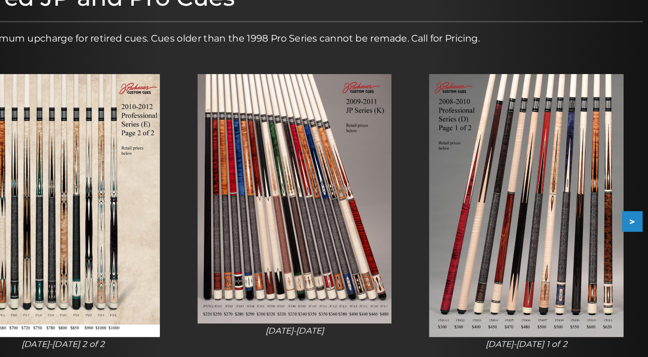
click at [599, 254] on button ">" at bounding box center [597, 247] width 17 height 17
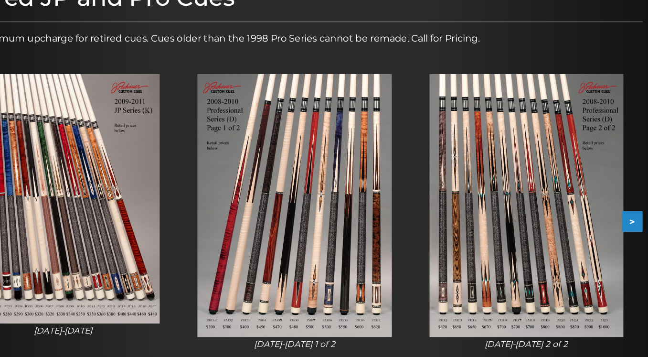
click at [599, 254] on button ">" at bounding box center [597, 247] width 17 height 17
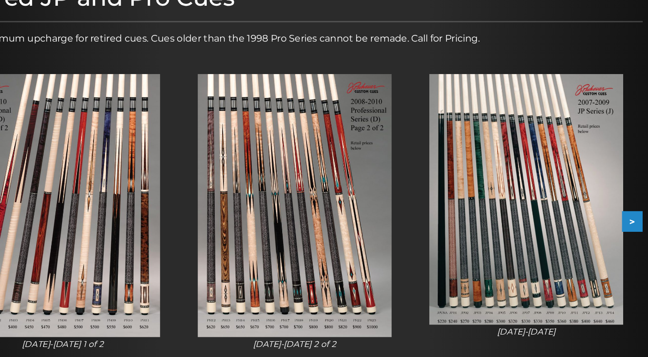
click at [599, 254] on button ">" at bounding box center [597, 247] width 17 height 17
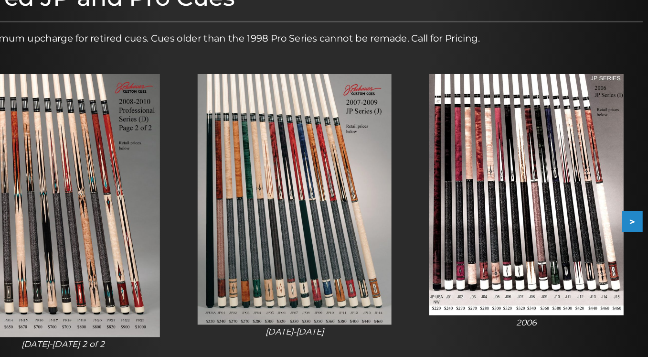
click at [599, 254] on button ">" at bounding box center [597, 247] width 17 height 17
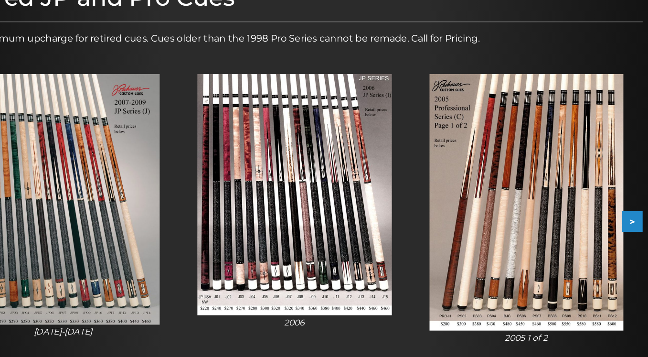
click at [599, 254] on button ">" at bounding box center [597, 247] width 17 height 17
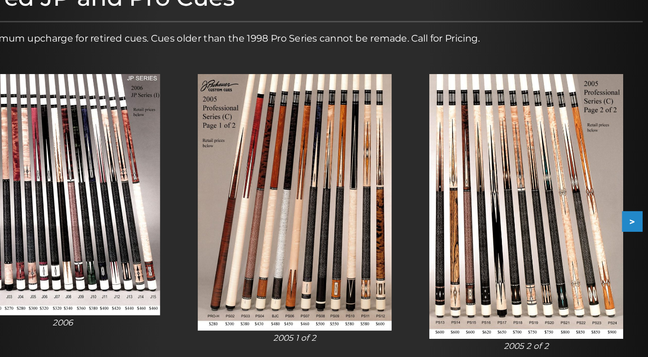
click at [599, 254] on button ">" at bounding box center [597, 247] width 17 height 17
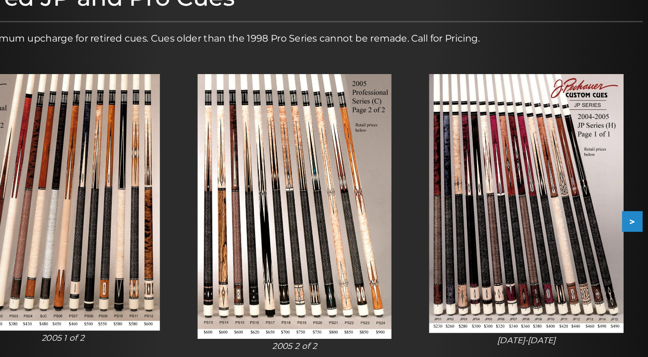
click at [599, 254] on button ">" at bounding box center [597, 247] width 17 height 17
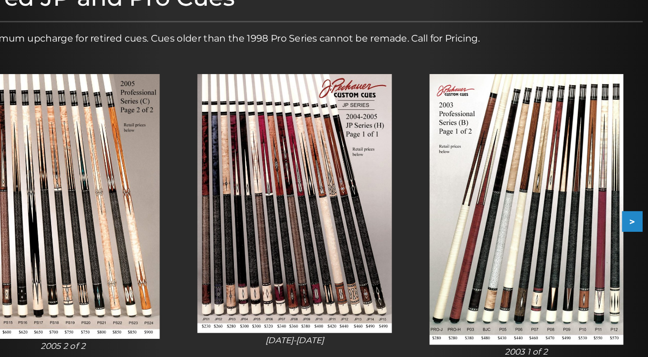
click at [599, 254] on button ">" at bounding box center [597, 247] width 17 height 17
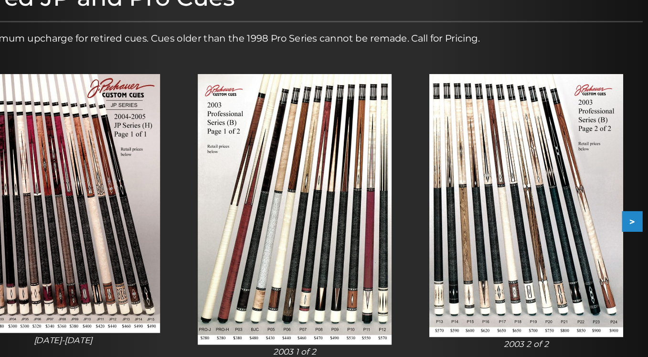
click at [599, 254] on button ">" at bounding box center [597, 247] width 17 height 17
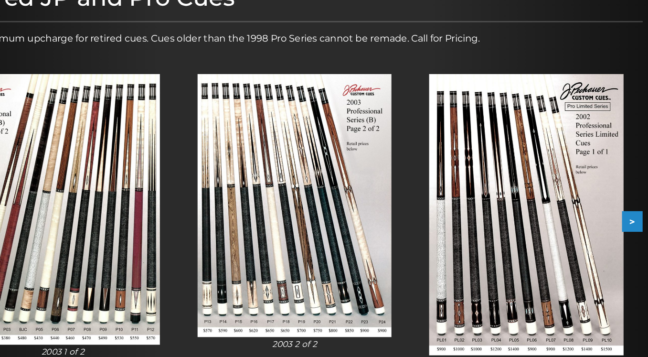
click at [599, 254] on button ">" at bounding box center [597, 247] width 17 height 17
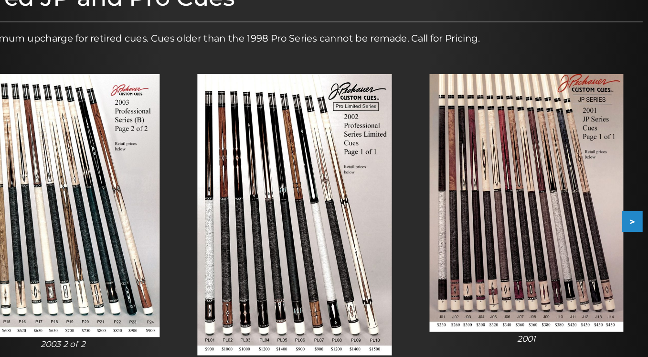
click at [599, 254] on button ">" at bounding box center [597, 247] width 17 height 17
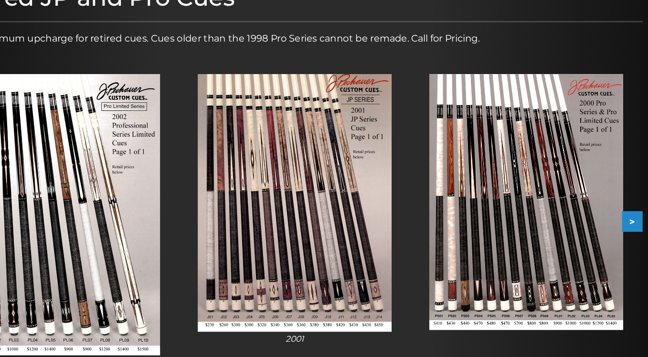
click at [599, 254] on button ">" at bounding box center [597, 247] width 17 height 17
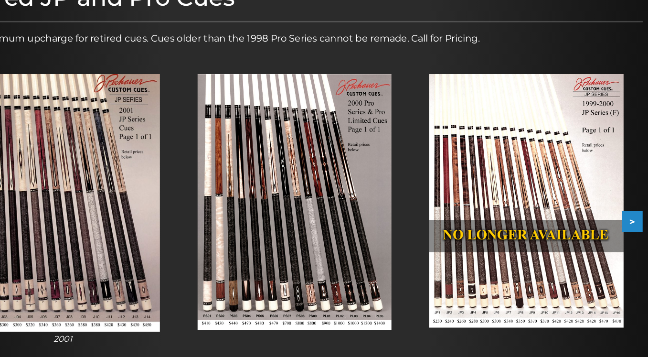
click at [599, 254] on button ">" at bounding box center [597, 247] width 17 height 17
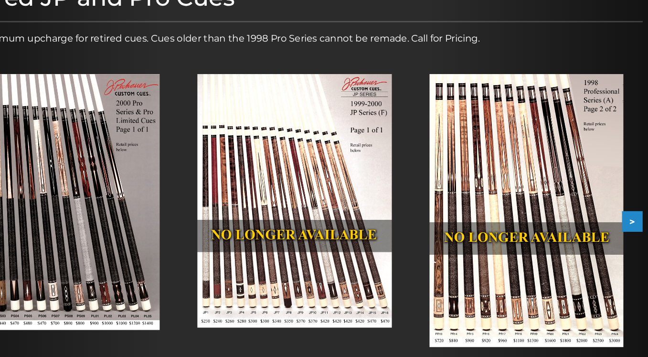
click at [599, 254] on button ">" at bounding box center [597, 247] width 17 height 17
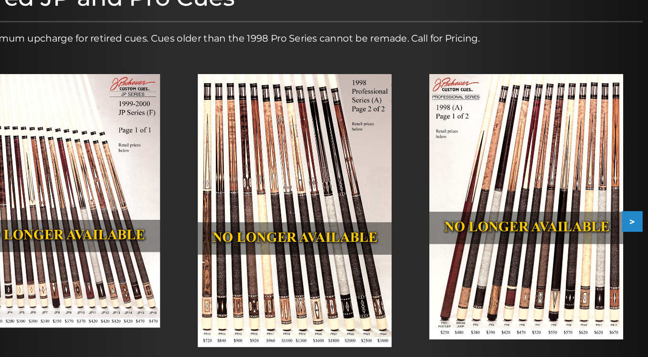
click at [599, 254] on button ">" at bounding box center [597, 247] width 17 height 17
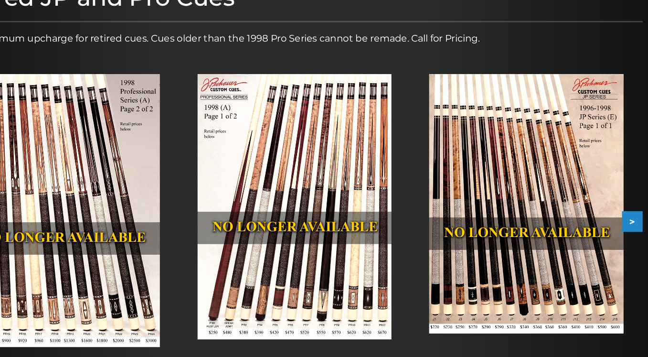
click at [599, 254] on button ">" at bounding box center [597, 247] width 17 height 17
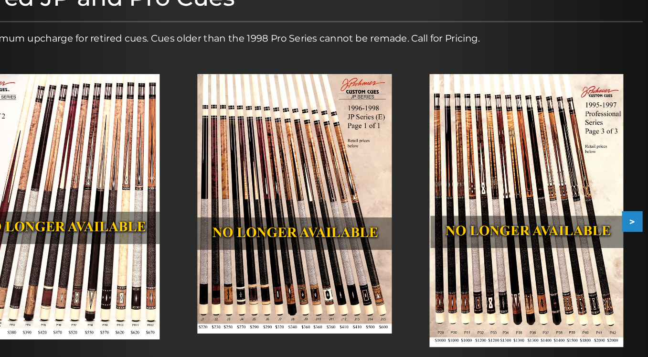
click at [599, 254] on button ">" at bounding box center [597, 247] width 17 height 17
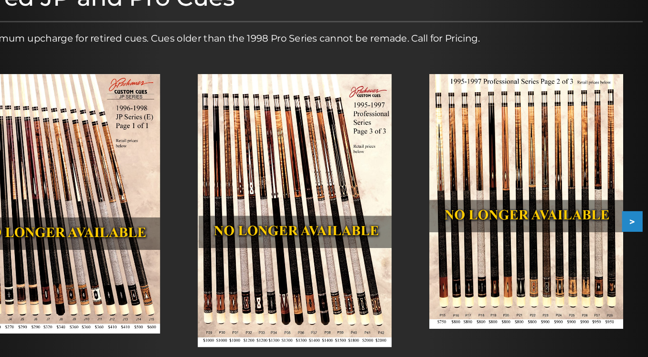
click at [599, 254] on button ">" at bounding box center [597, 247] width 17 height 17
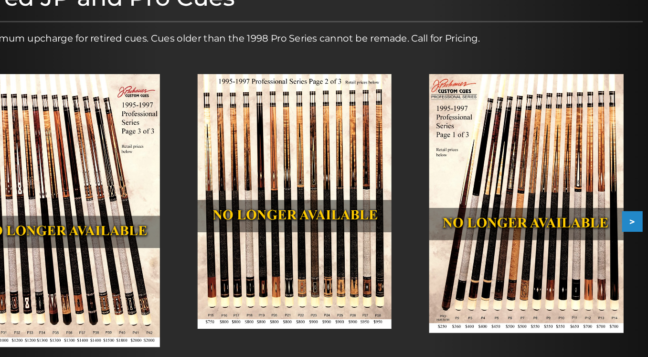
click at [599, 254] on button ">" at bounding box center [597, 247] width 17 height 17
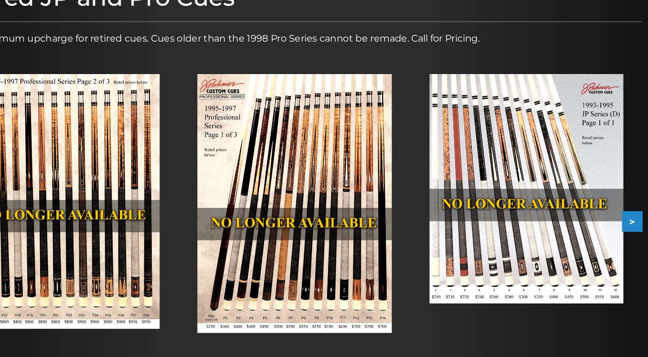
click at [599, 254] on button ">" at bounding box center [597, 247] width 17 height 17
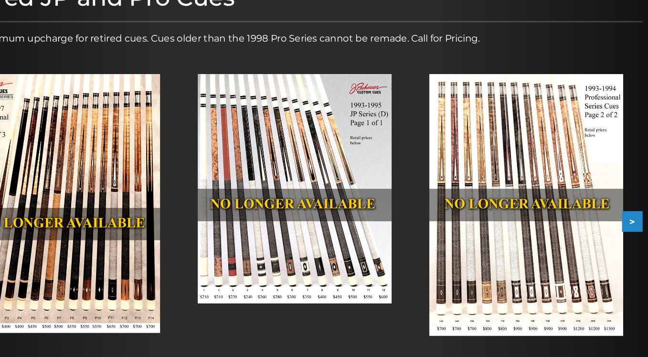
click at [599, 254] on button ">" at bounding box center [597, 247] width 17 height 17
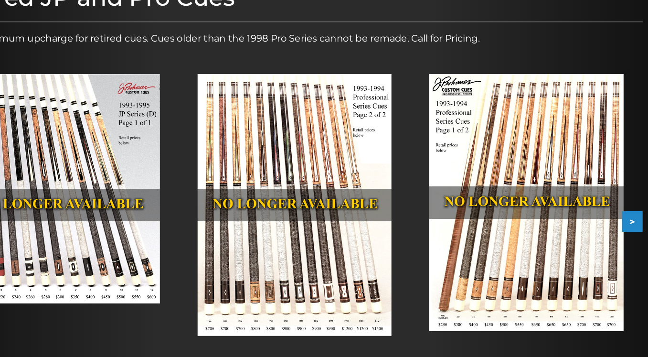
click at [599, 254] on button ">" at bounding box center [597, 247] width 17 height 17
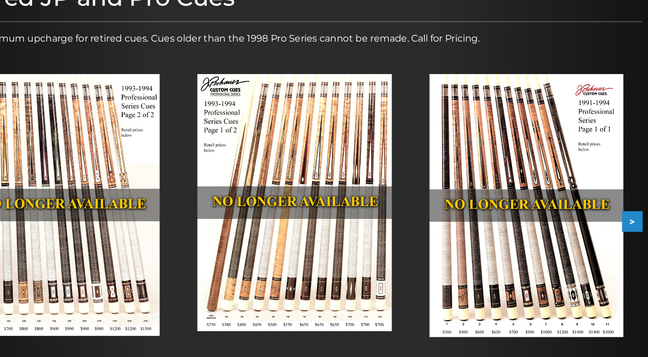
click at [599, 254] on button ">" at bounding box center [597, 247] width 17 height 17
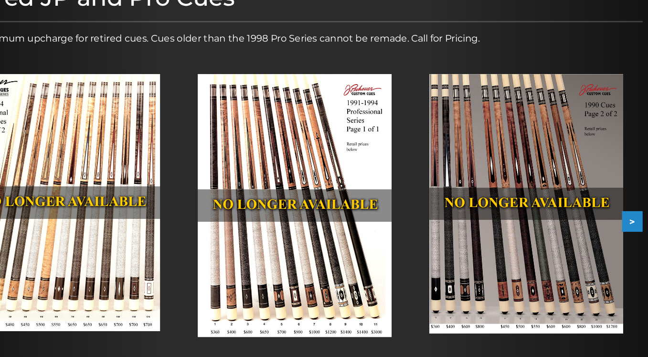
click at [599, 254] on button ">" at bounding box center [597, 247] width 17 height 17
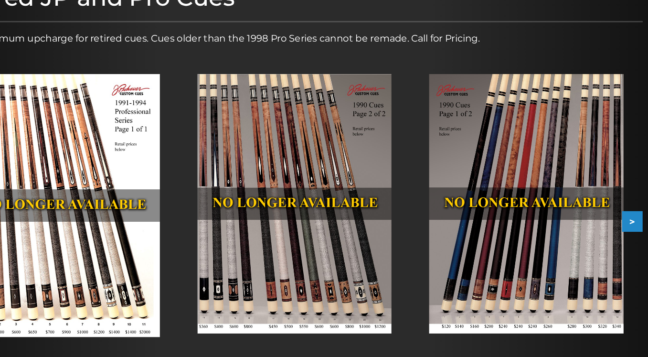
click at [599, 254] on button ">" at bounding box center [597, 247] width 17 height 17
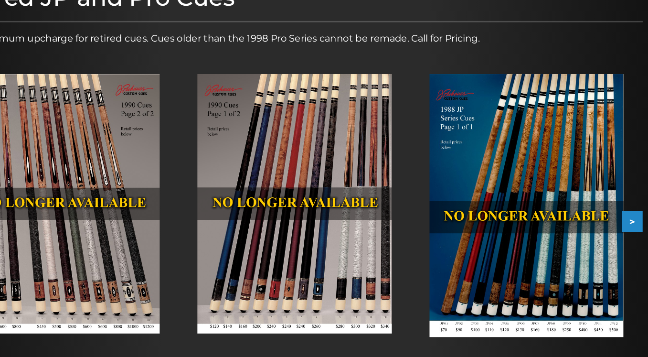
click at [599, 254] on button ">" at bounding box center [597, 247] width 17 height 17
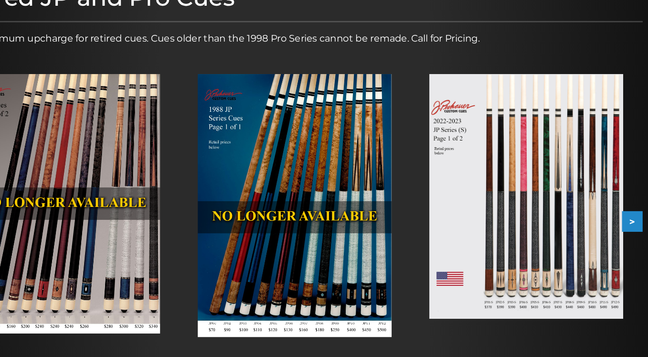
click at [599, 254] on button ">" at bounding box center [597, 247] width 17 height 17
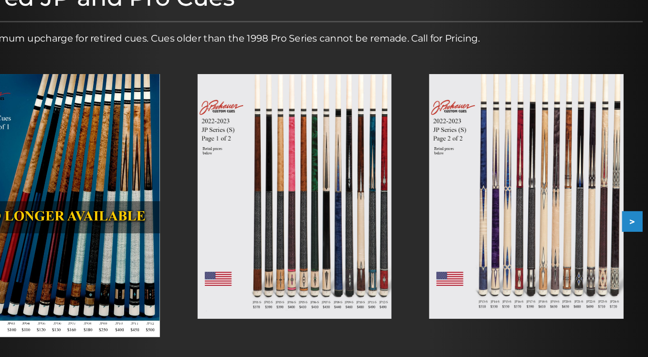
scroll to position [0, 0]
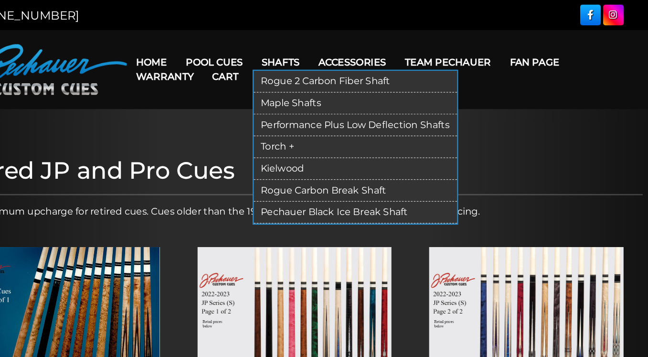
click at [322, 67] on link "Rogue 2 Carbon Fiber Shaft" at bounding box center [373, 66] width 165 height 18
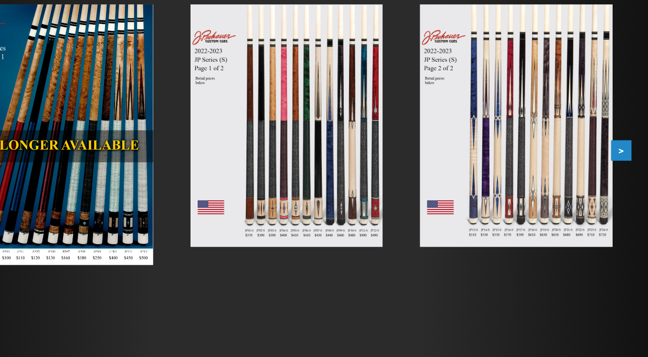
scroll to position [132, 0]
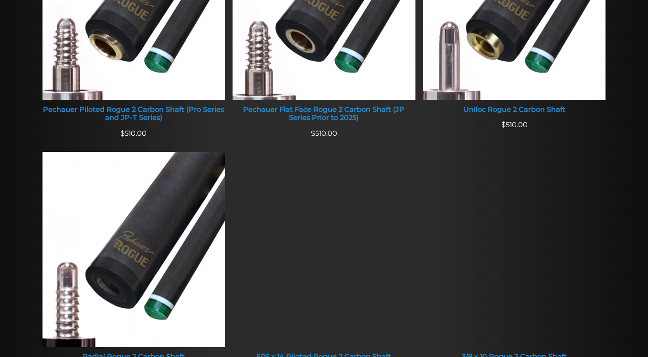
scroll to position [457, 0]
